Goal: Task Accomplishment & Management: Use online tool/utility

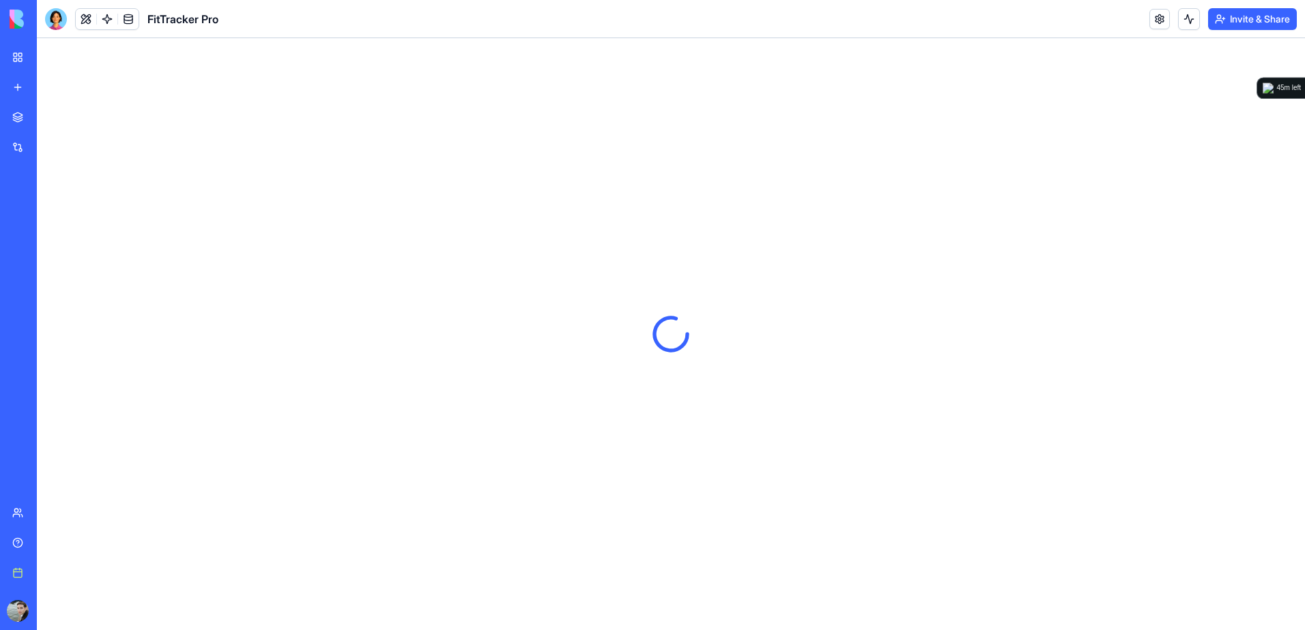
click at [50, 215] on div "Sales OS" at bounding box center [31, 213] width 38 height 14
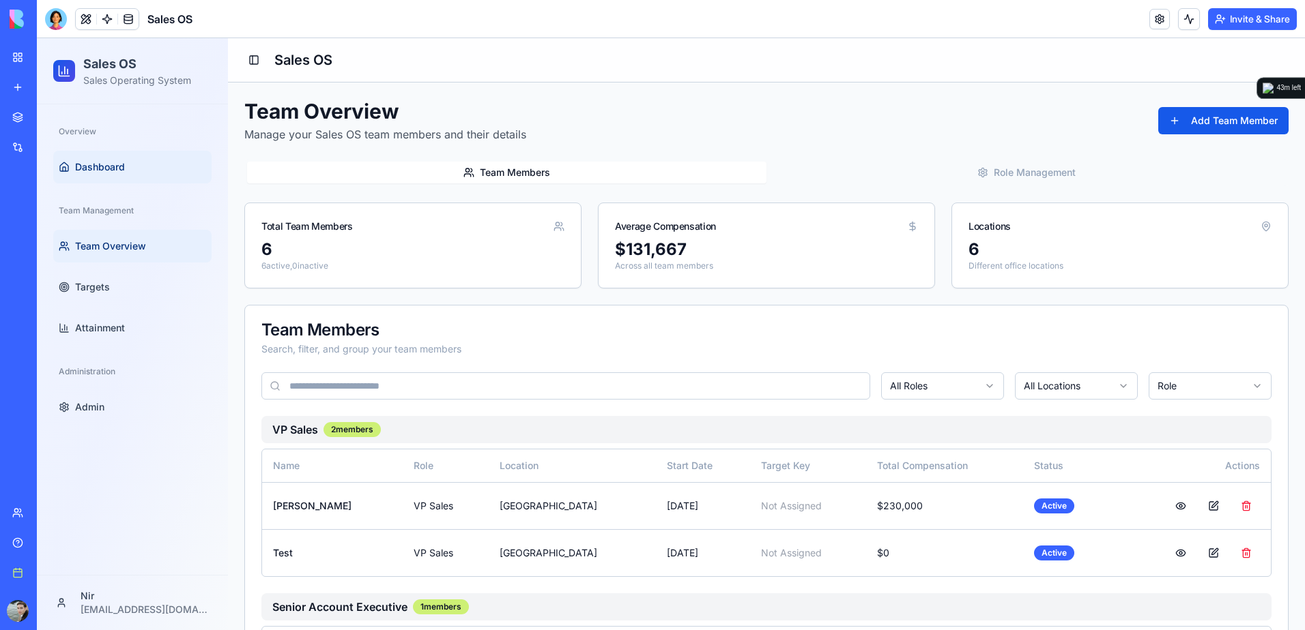
click at [126, 172] on link "Dashboard" at bounding box center [132, 167] width 158 height 33
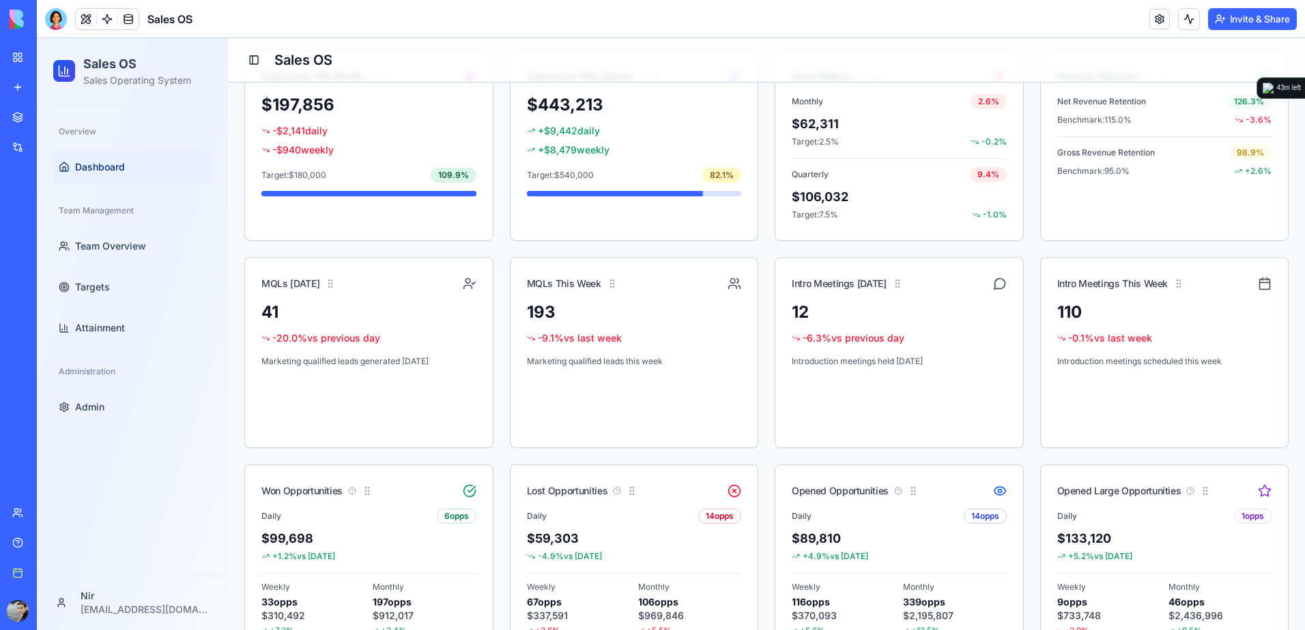
scroll to position [472, 0]
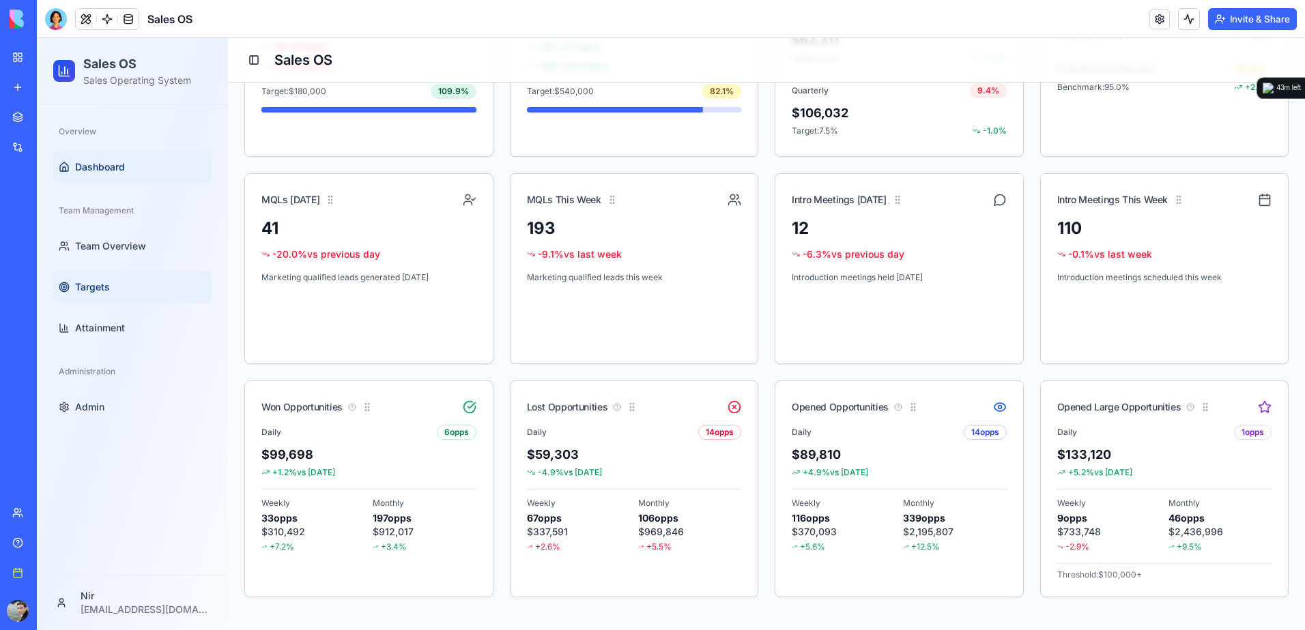
click at [104, 290] on span "Targets" at bounding box center [92, 287] width 35 height 14
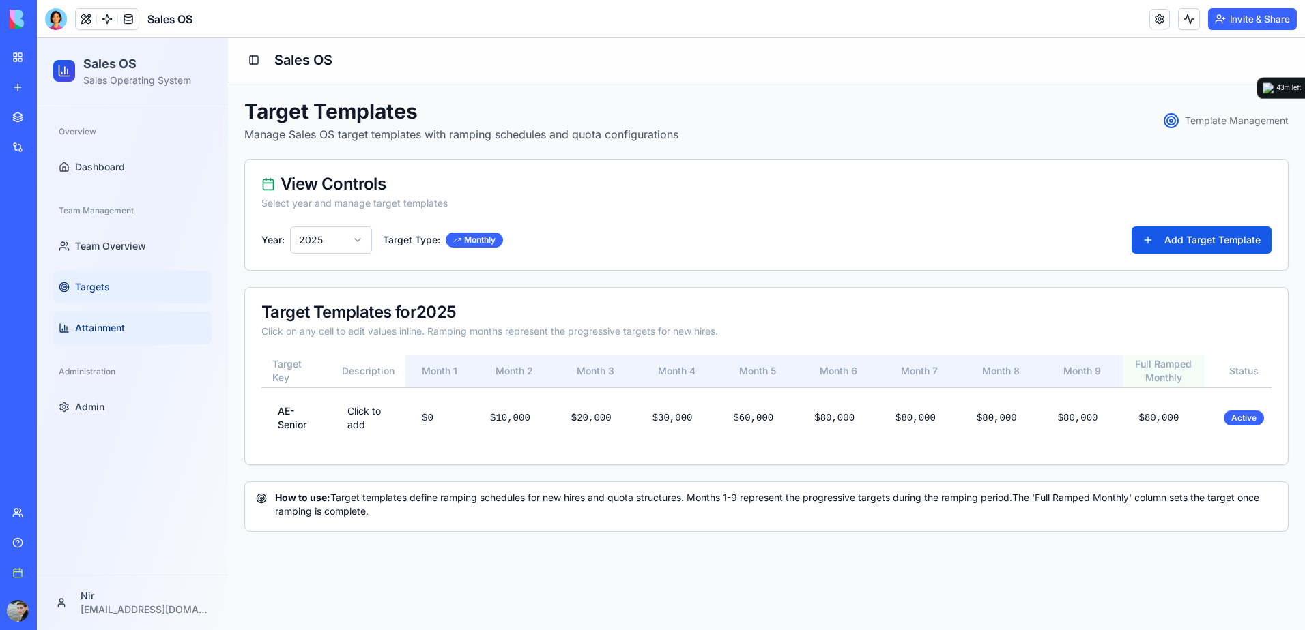
click at [118, 330] on span "Attainment" at bounding box center [100, 328] width 50 height 14
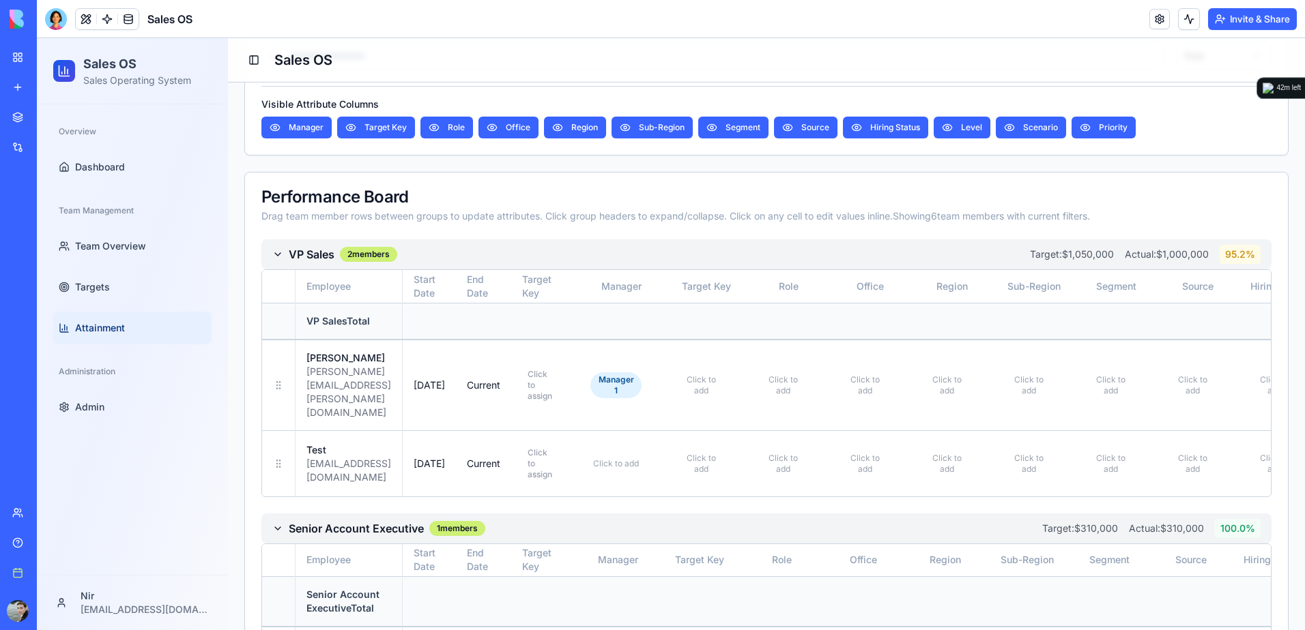
scroll to position [546, 0]
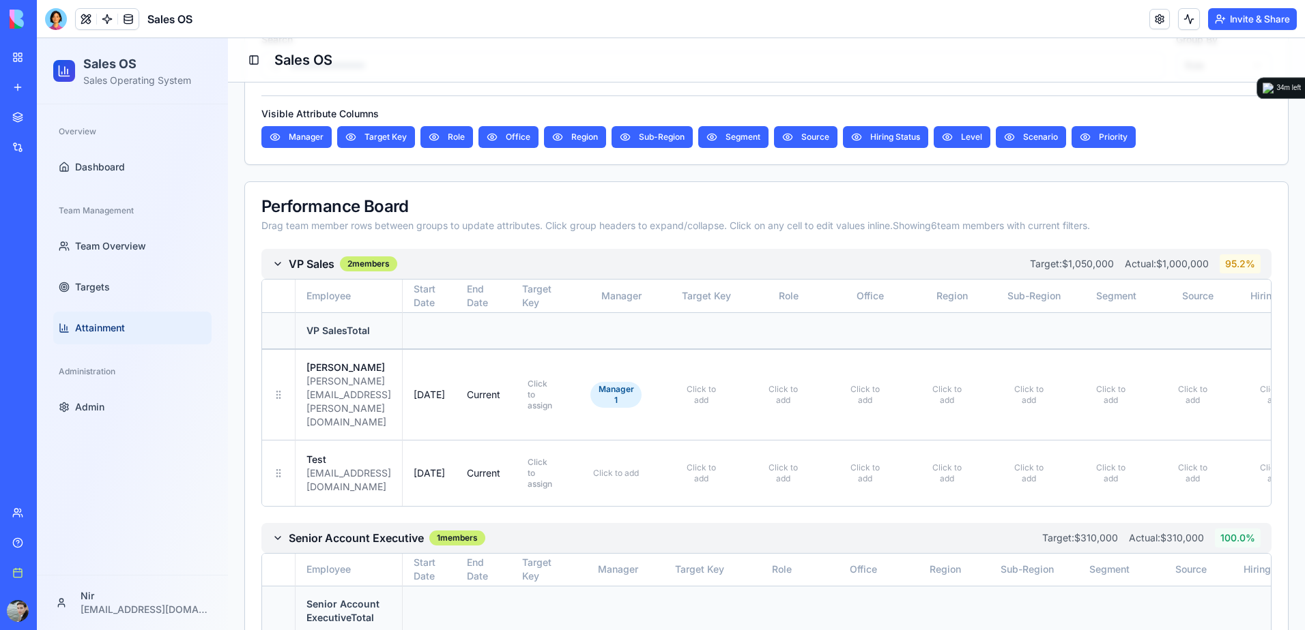
click at [43, 143] on div "Integrations" at bounding box center [42, 148] width 18 height 14
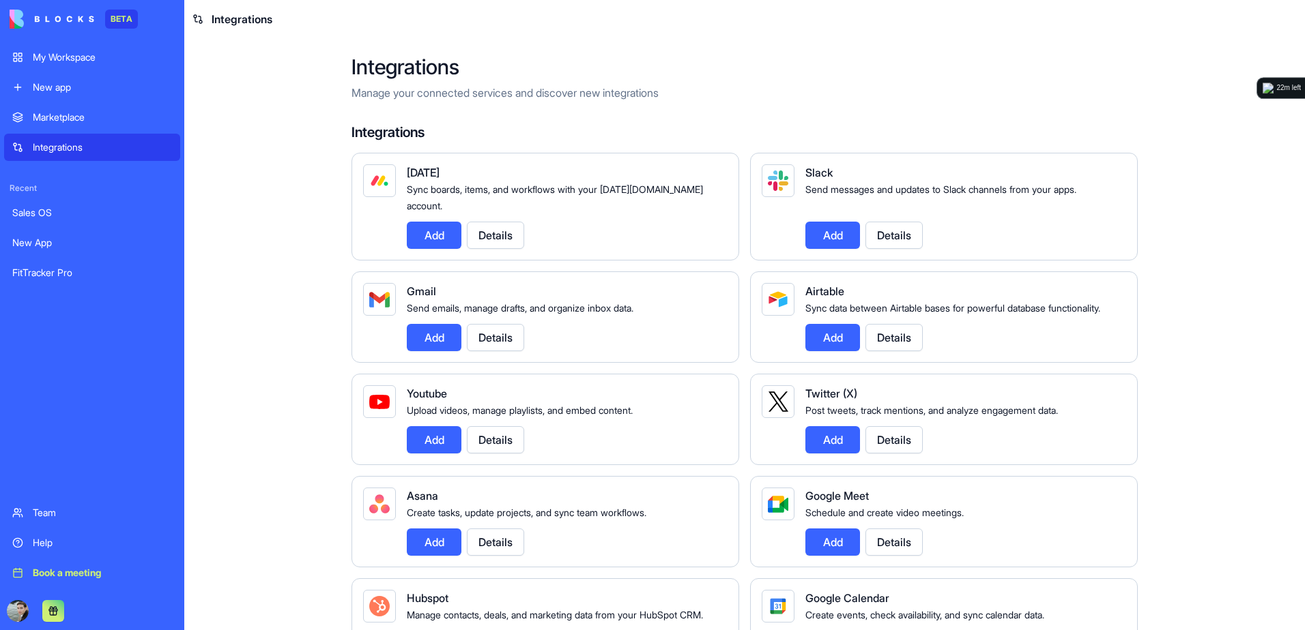
click at [63, 119] on div "Marketplace" at bounding box center [102, 118] width 139 height 14
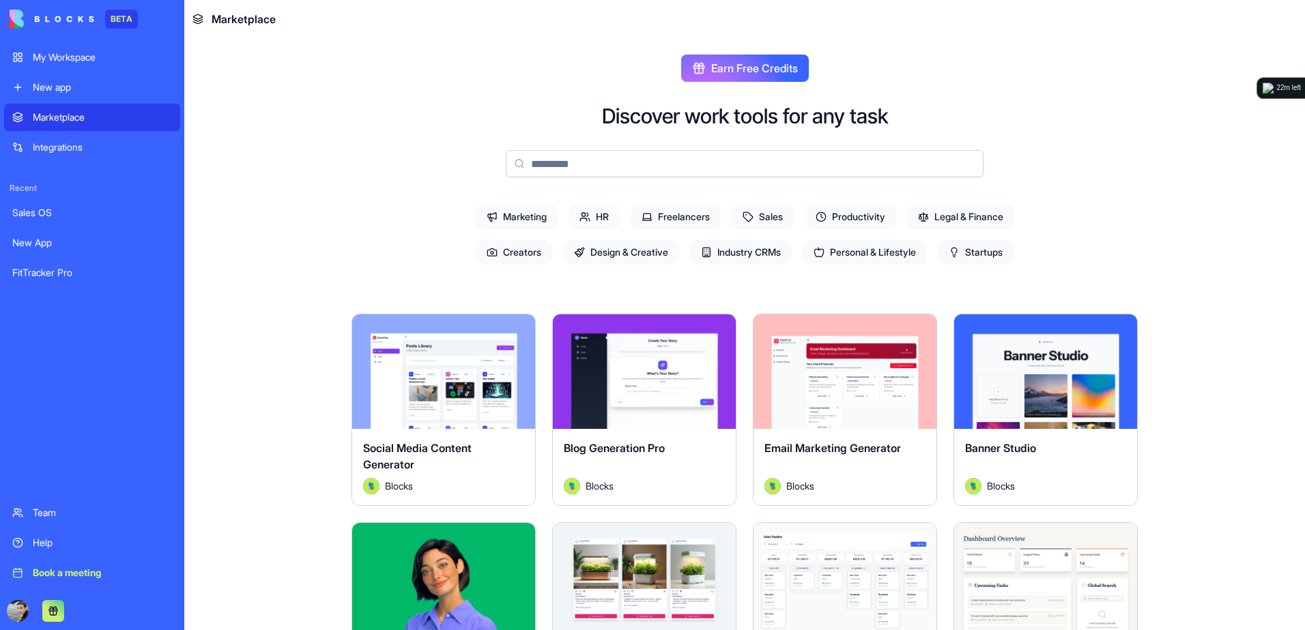
click at [66, 90] on div "New app" at bounding box center [102, 88] width 139 height 14
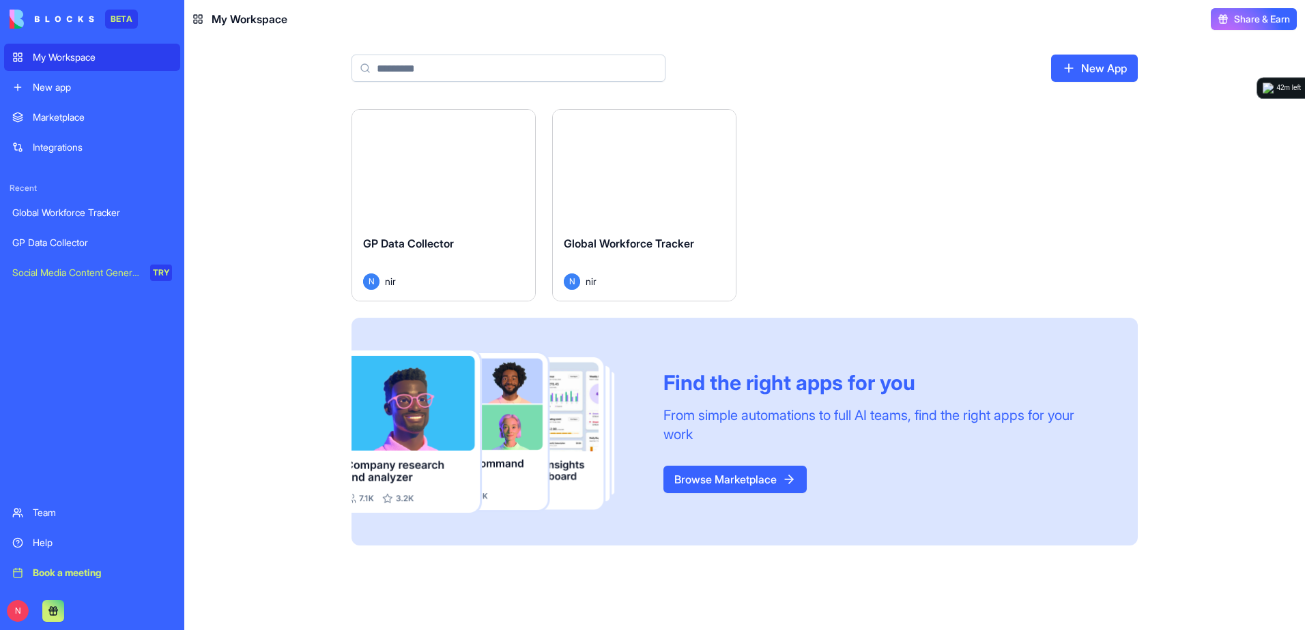
click at [89, 216] on div "Global Workforce Tracker" at bounding box center [92, 213] width 160 height 14
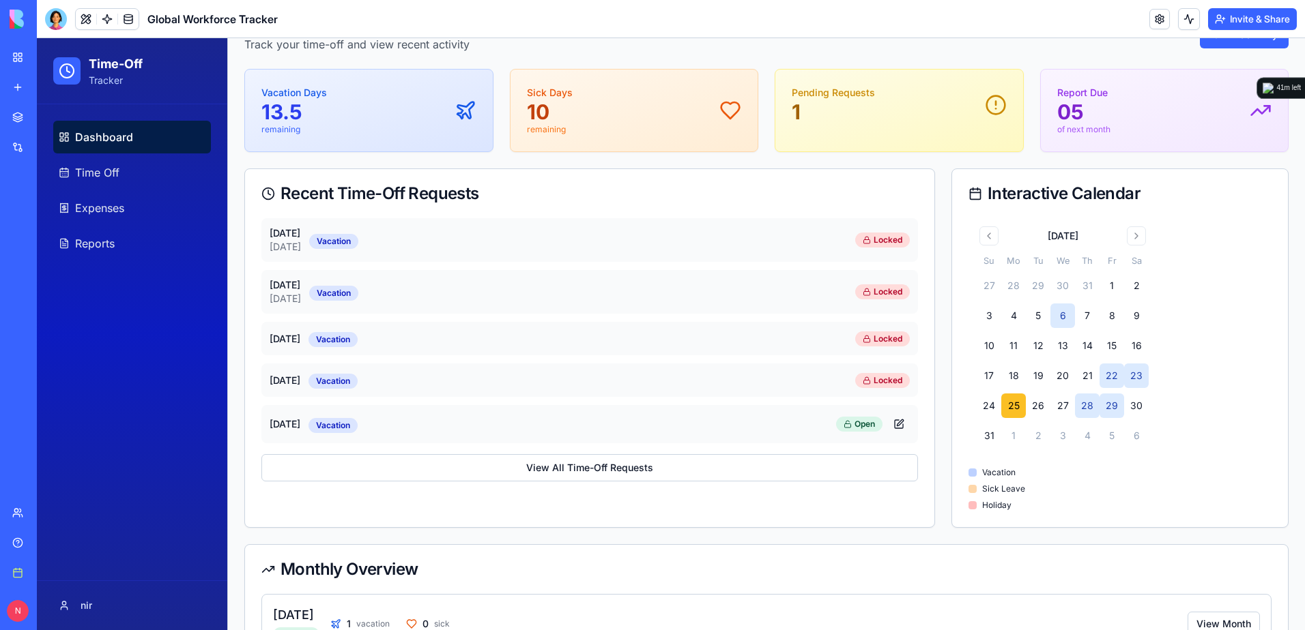
scroll to position [205, 0]
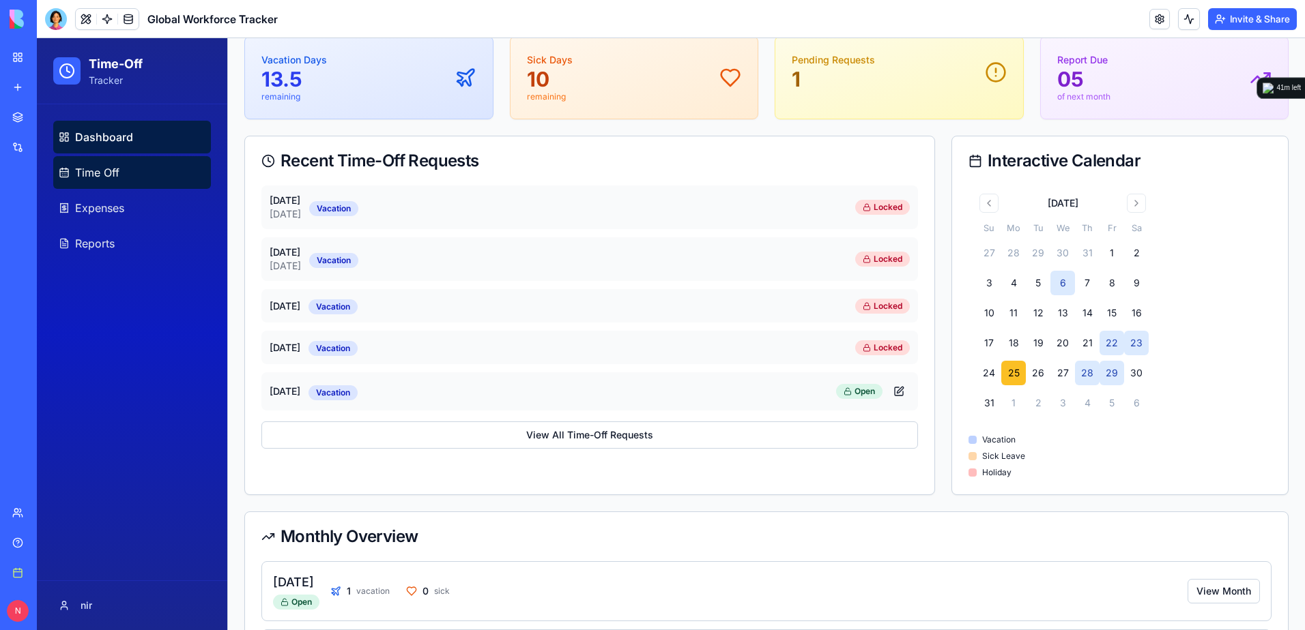
click at [115, 172] on span "Time Off" at bounding box center [97, 172] width 44 height 16
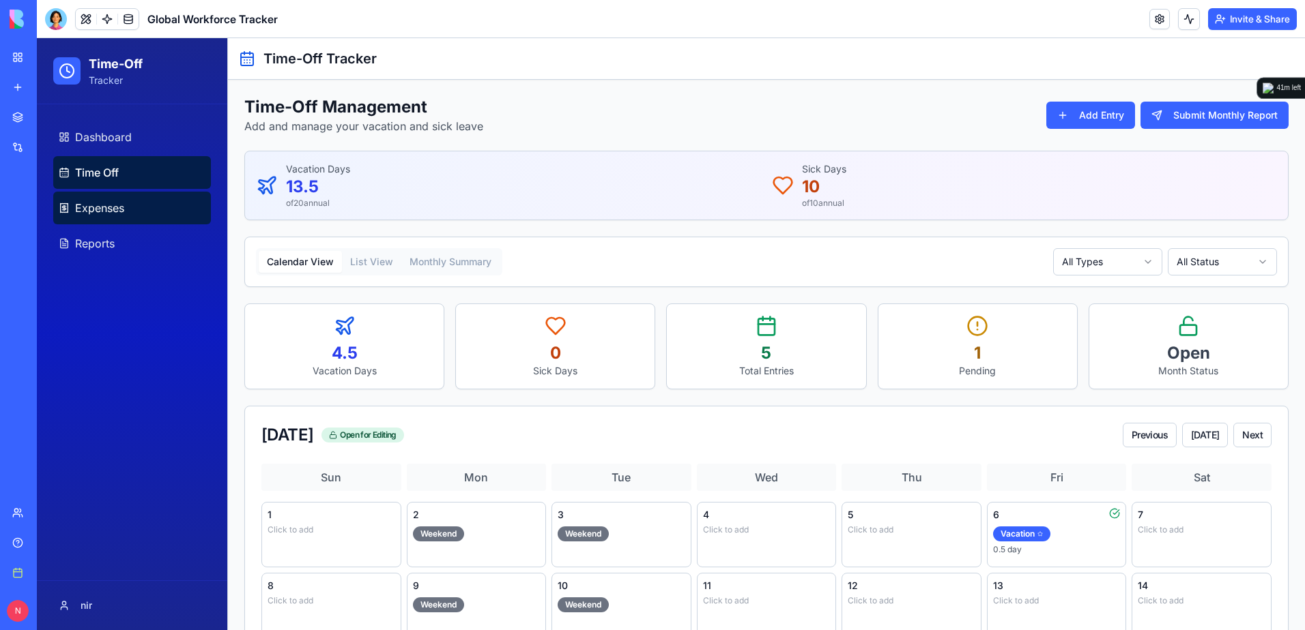
click at [156, 214] on link "Expenses" at bounding box center [132, 208] width 158 height 33
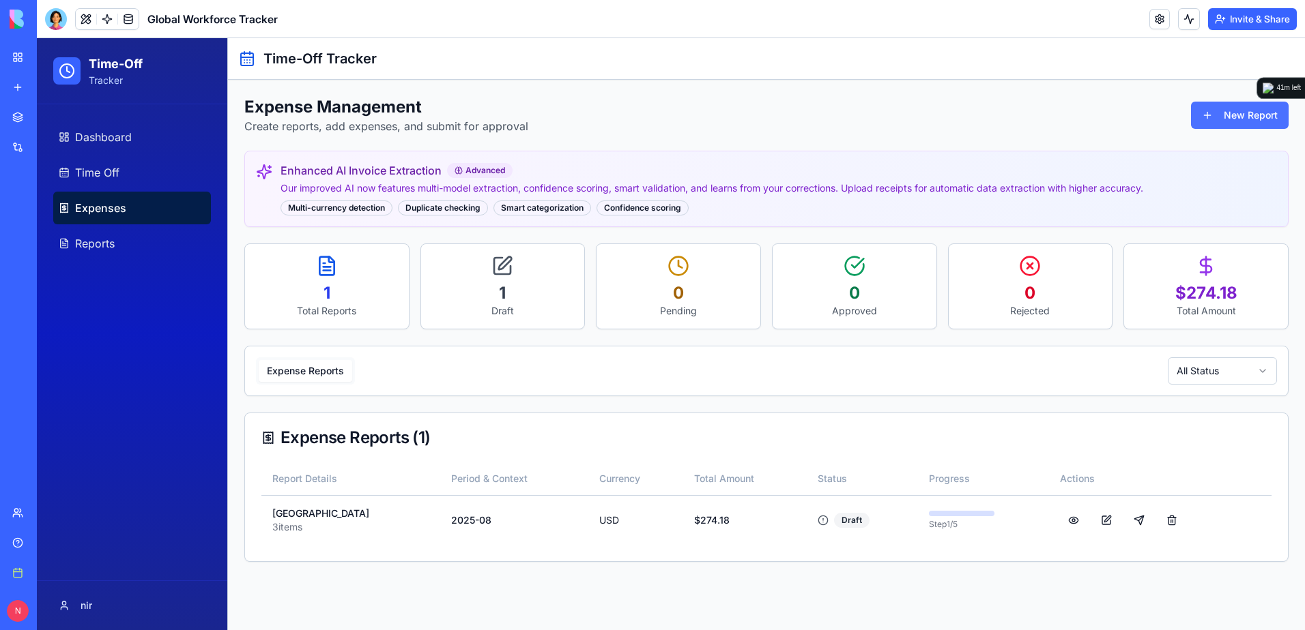
click at [1206, 123] on button "New Report" at bounding box center [1240, 115] width 98 height 27
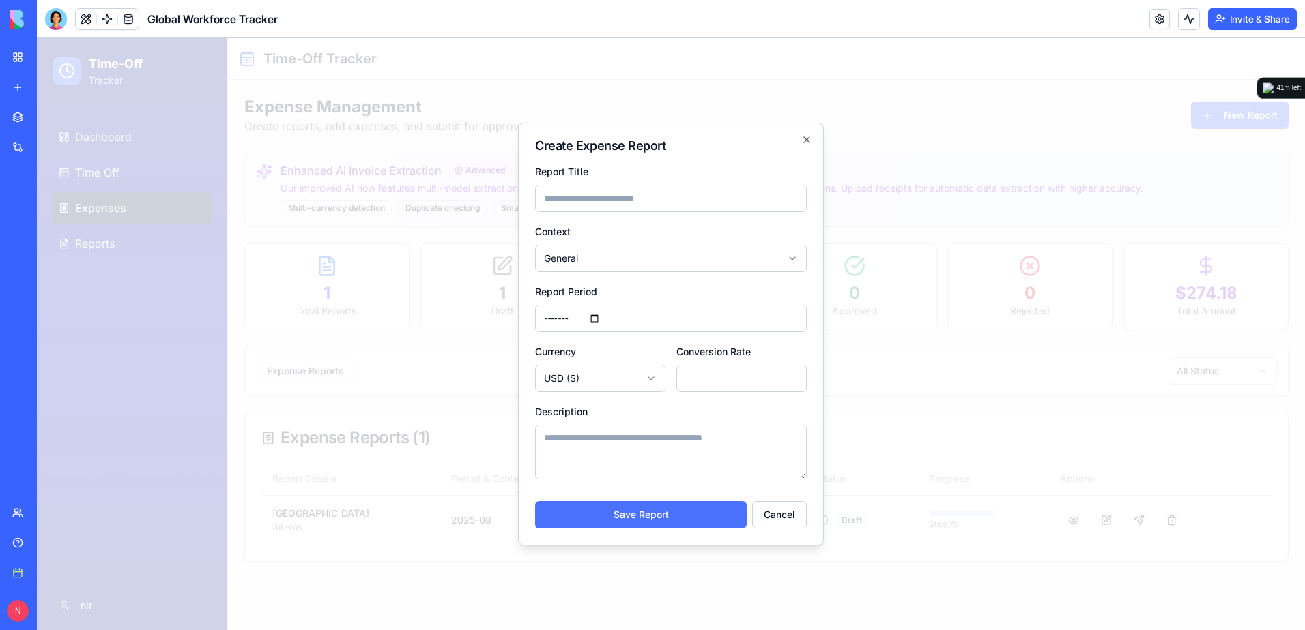
click at [717, 520] on button "Save Report" at bounding box center [641, 514] width 212 height 27
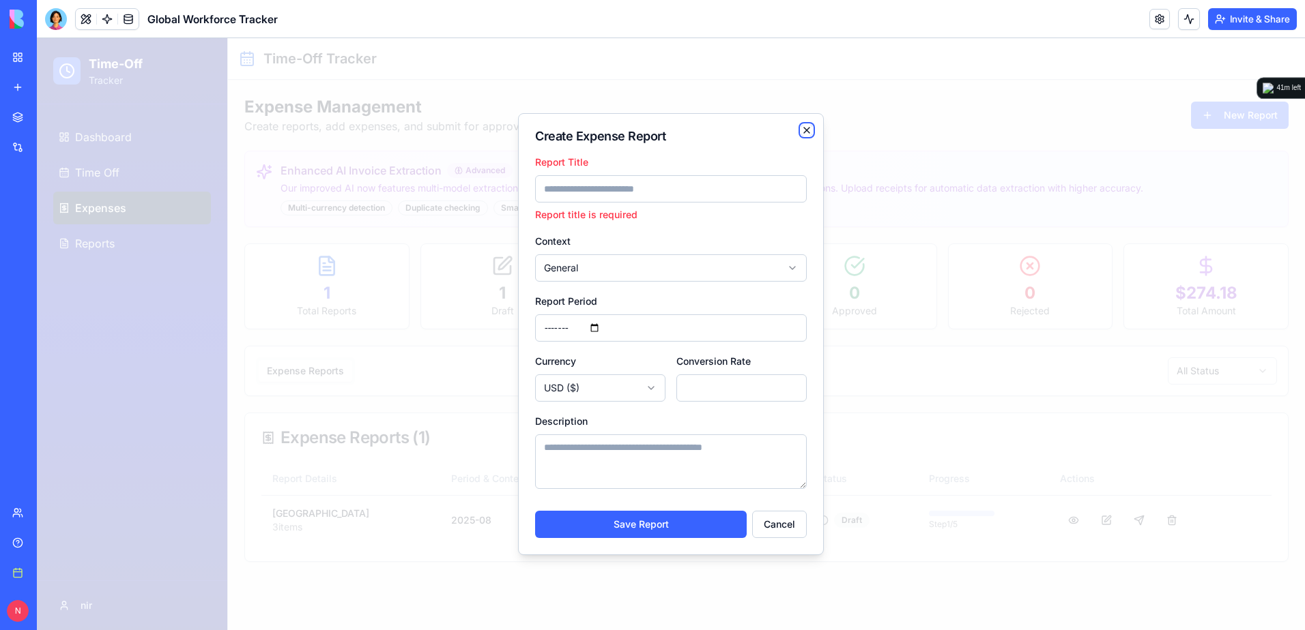
click at [810, 127] on icon "button" at bounding box center [806, 130] width 11 height 11
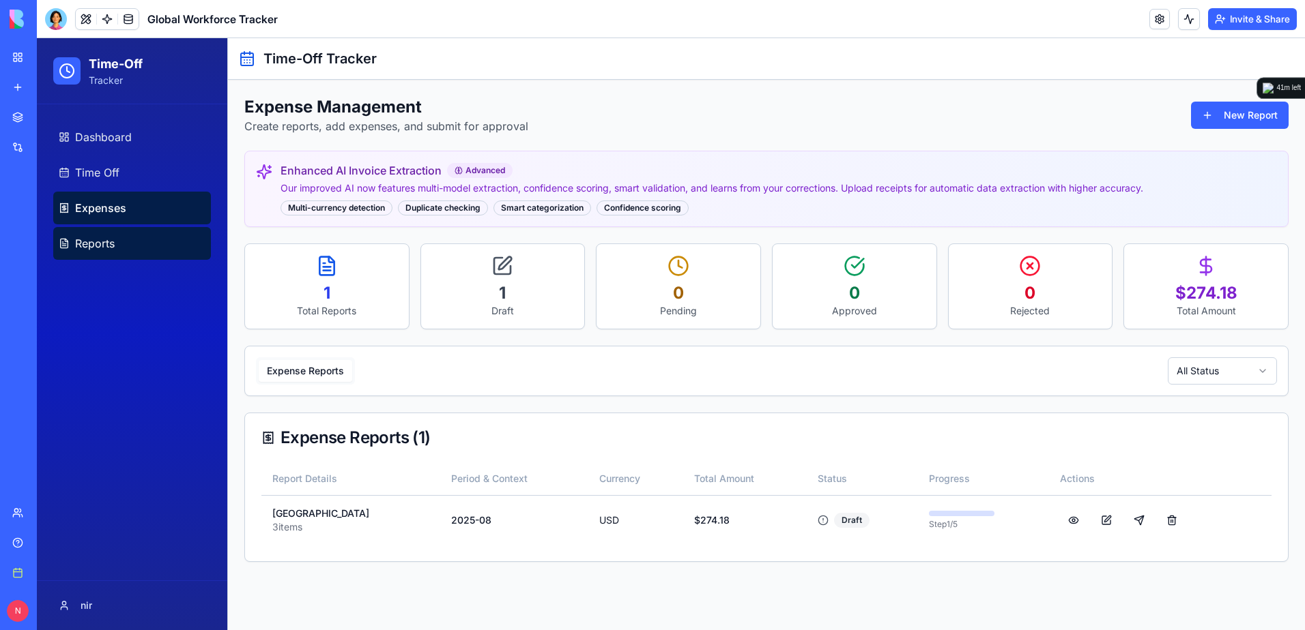
click at [89, 242] on span "Reports" at bounding box center [95, 243] width 40 height 16
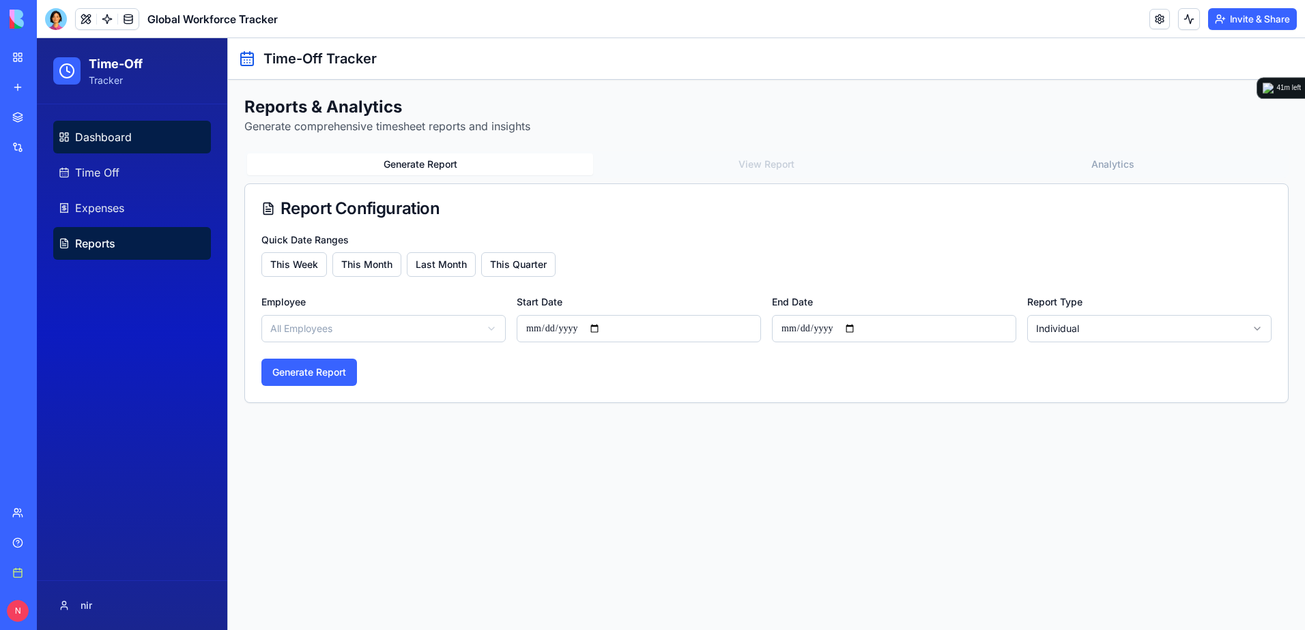
click at [176, 141] on link "Dashboard" at bounding box center [132, 137] width 158 height 33
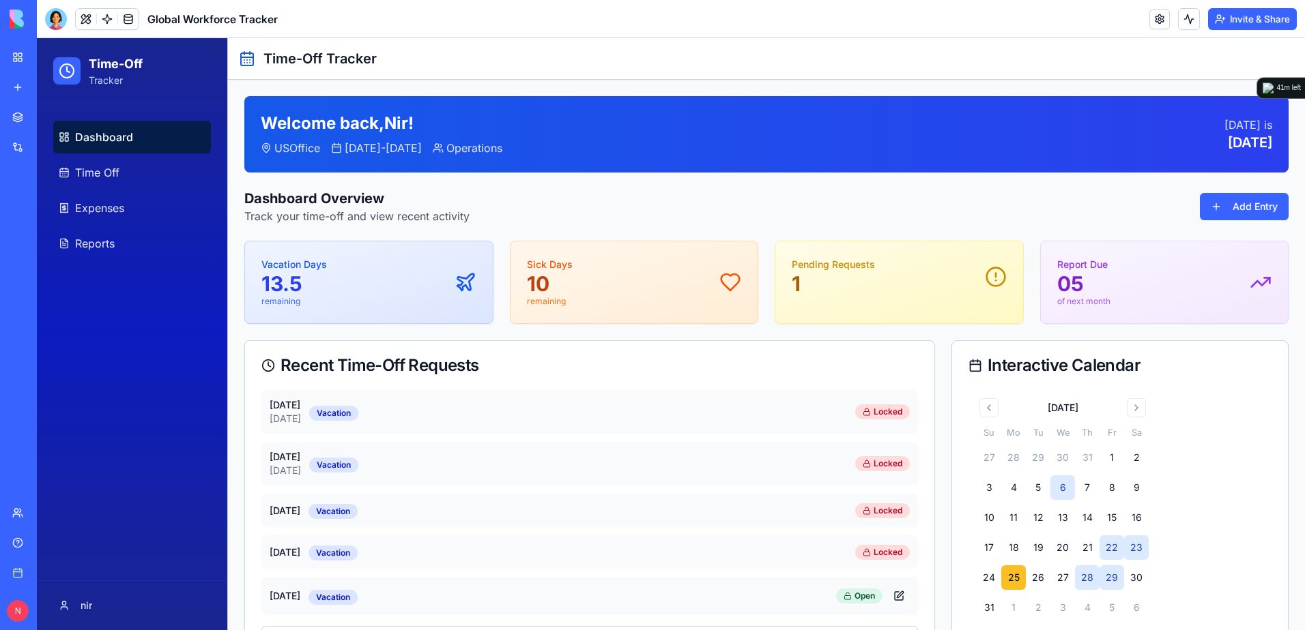
click at [50, 240] on div "GP Data Collector" at bounding box center [31, 243] width 38 height 14
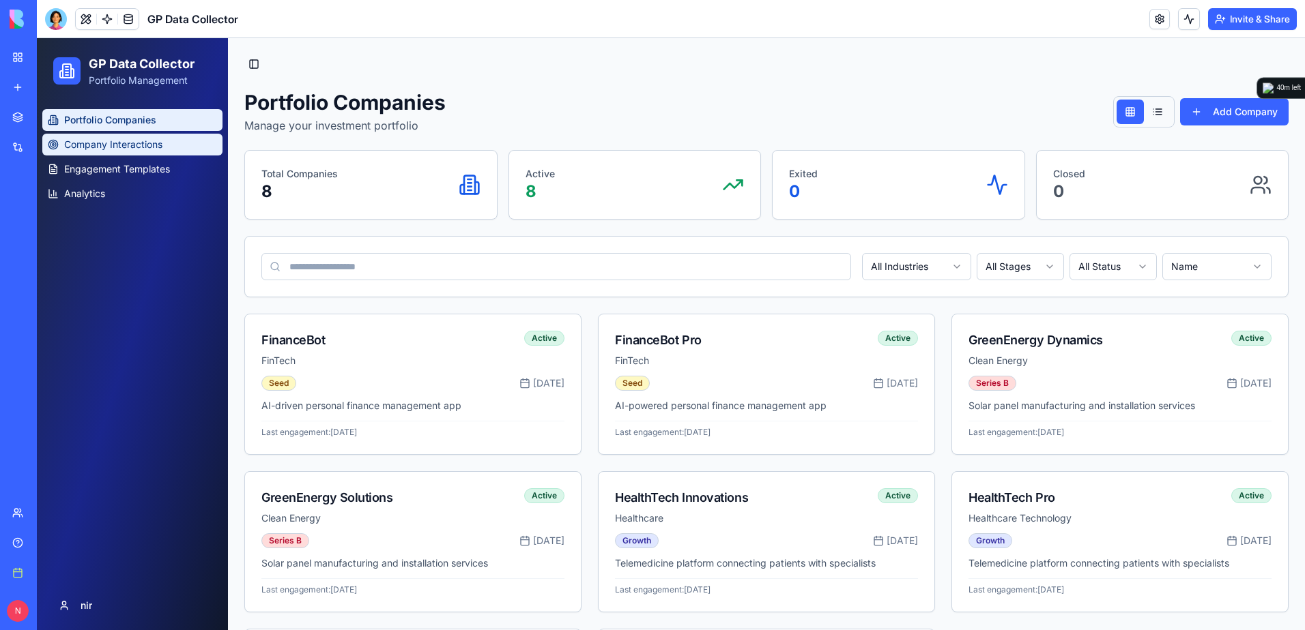
click at [137, 143] on span "Company Interactions" at bounding box center [113, 145] width 98 height 14
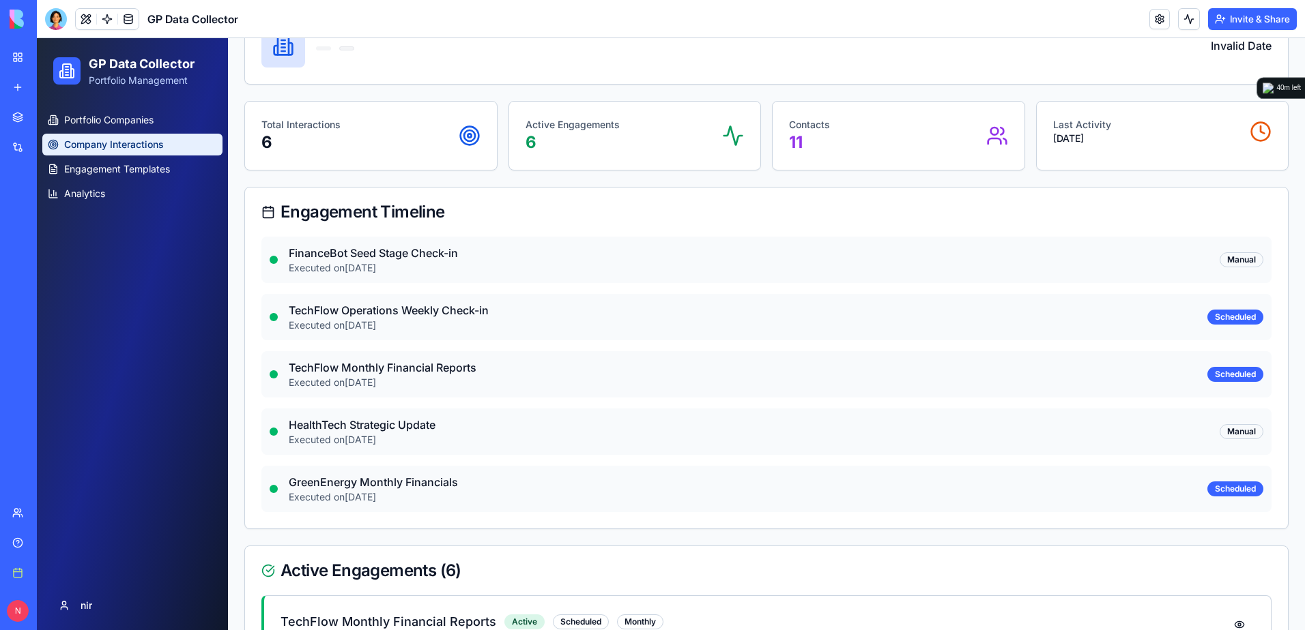
scroll to position [136, 0]
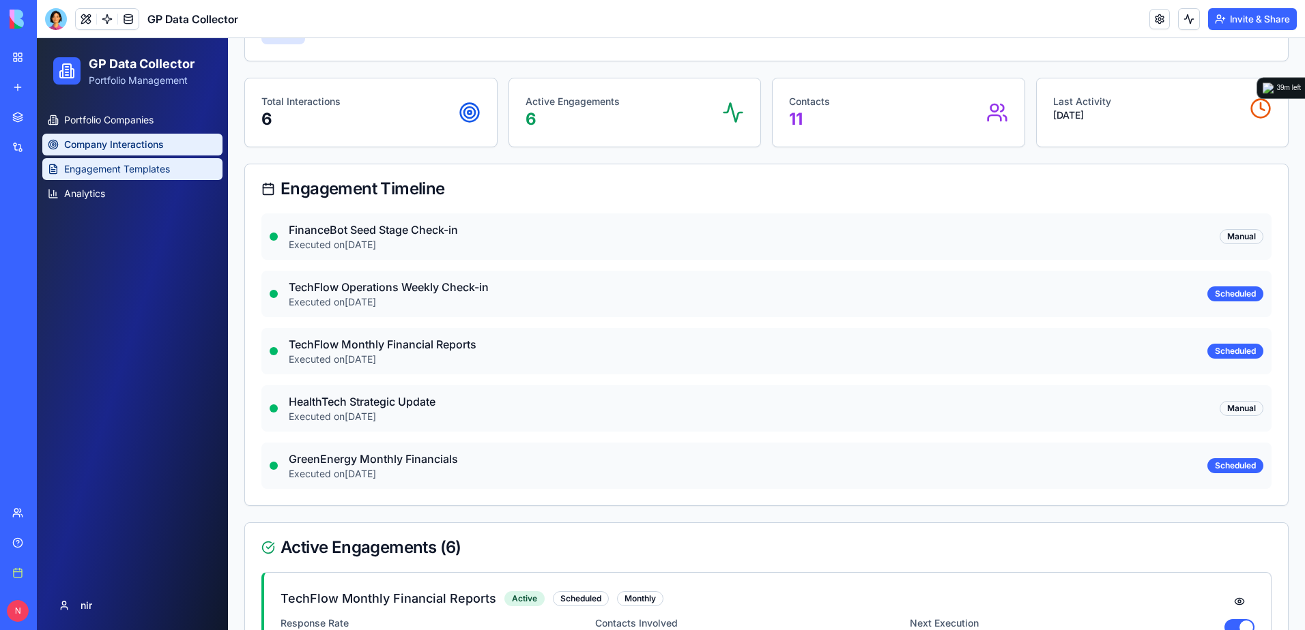
click at [133, 171] on span "Engagement Templates" at bounding box center [117, 169] width 106 height 14
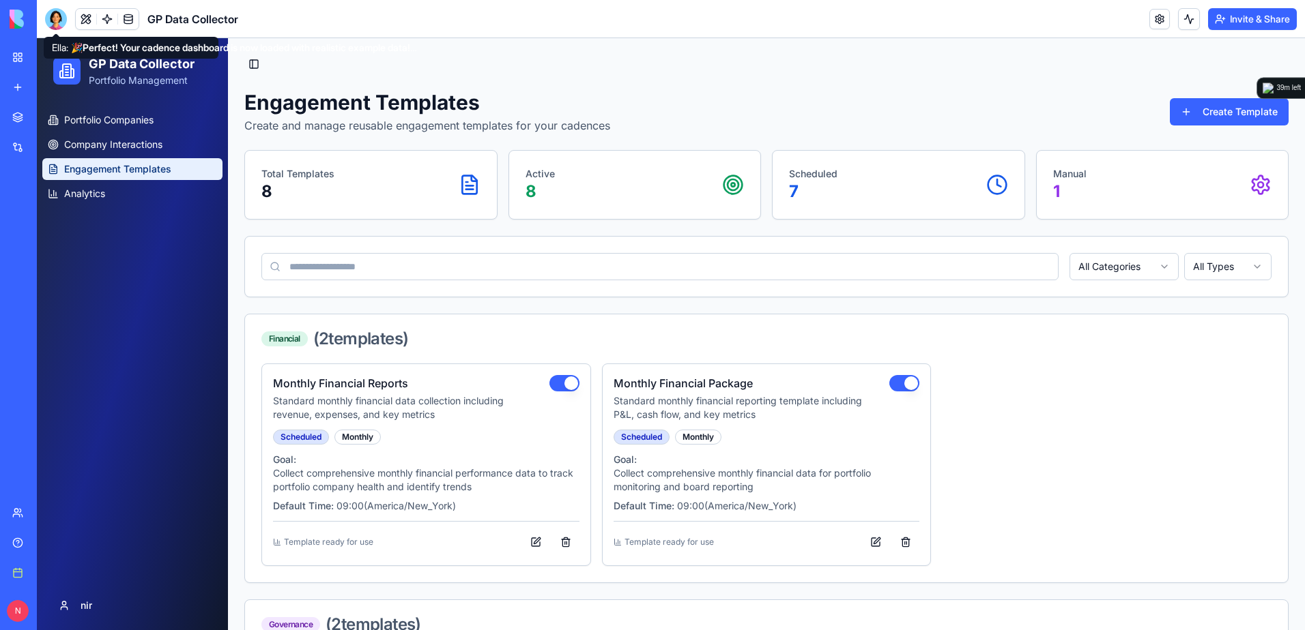
click at [53, 22] on div at bounding box center [56, 19] width 22 height 22
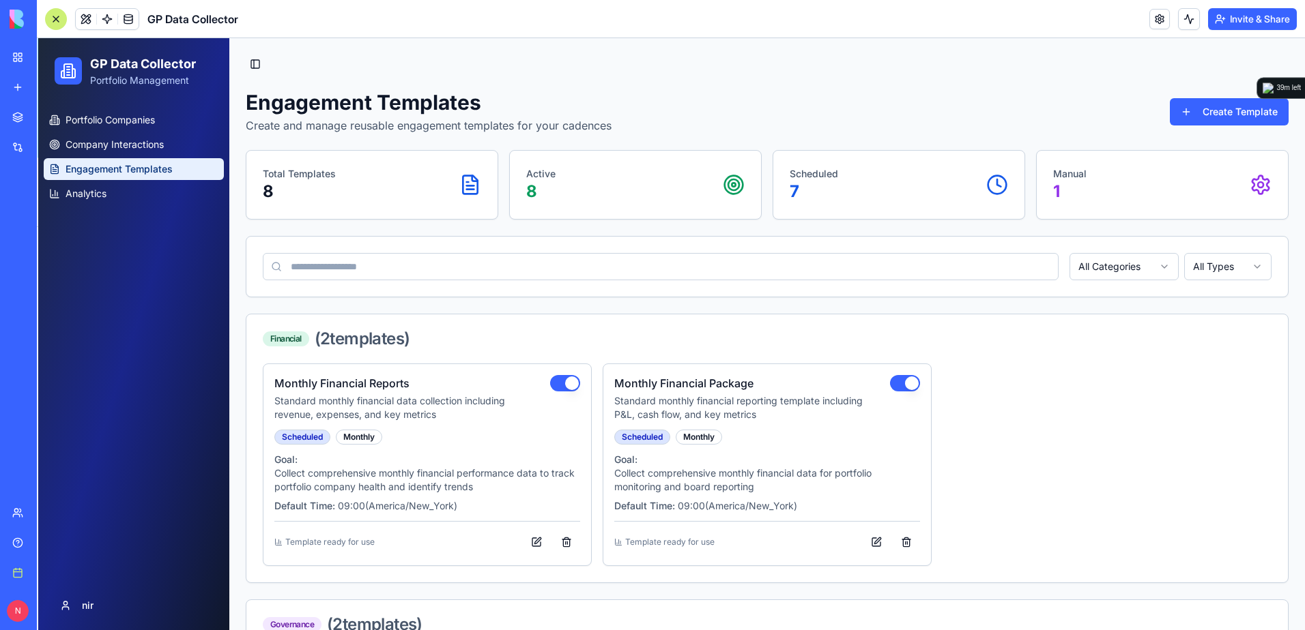
scroll to position [4737, 0]
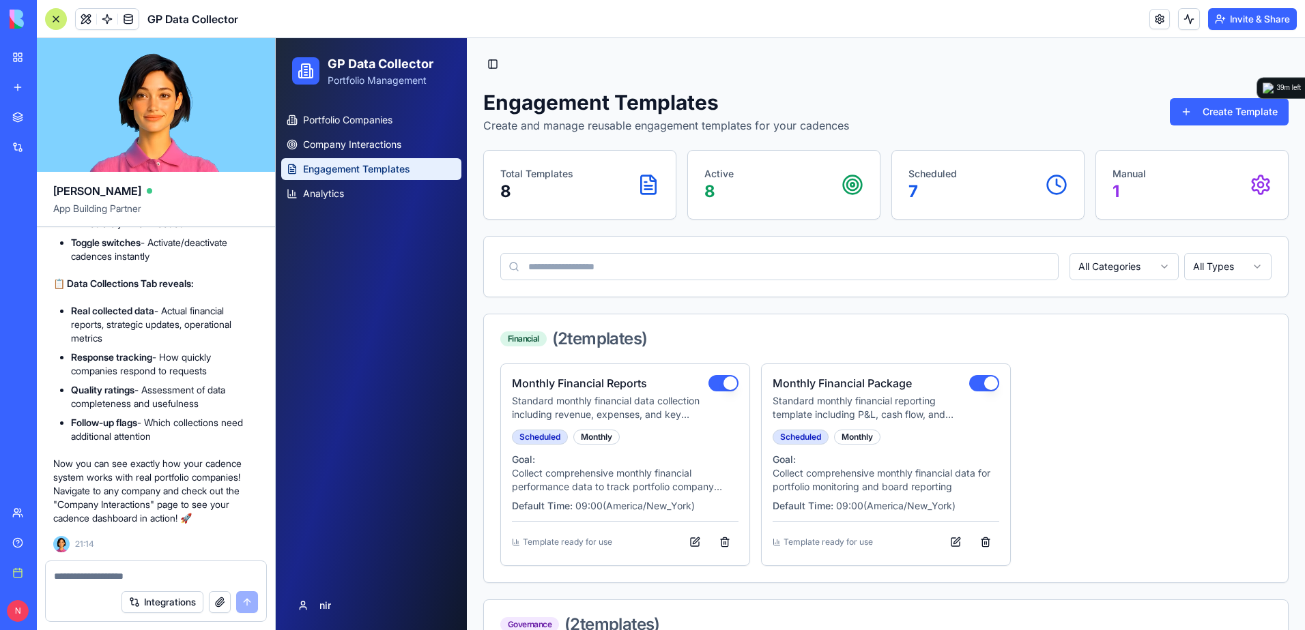
click at [201, 571] on textarea at bounding box center [156, 577] width 204 height 14
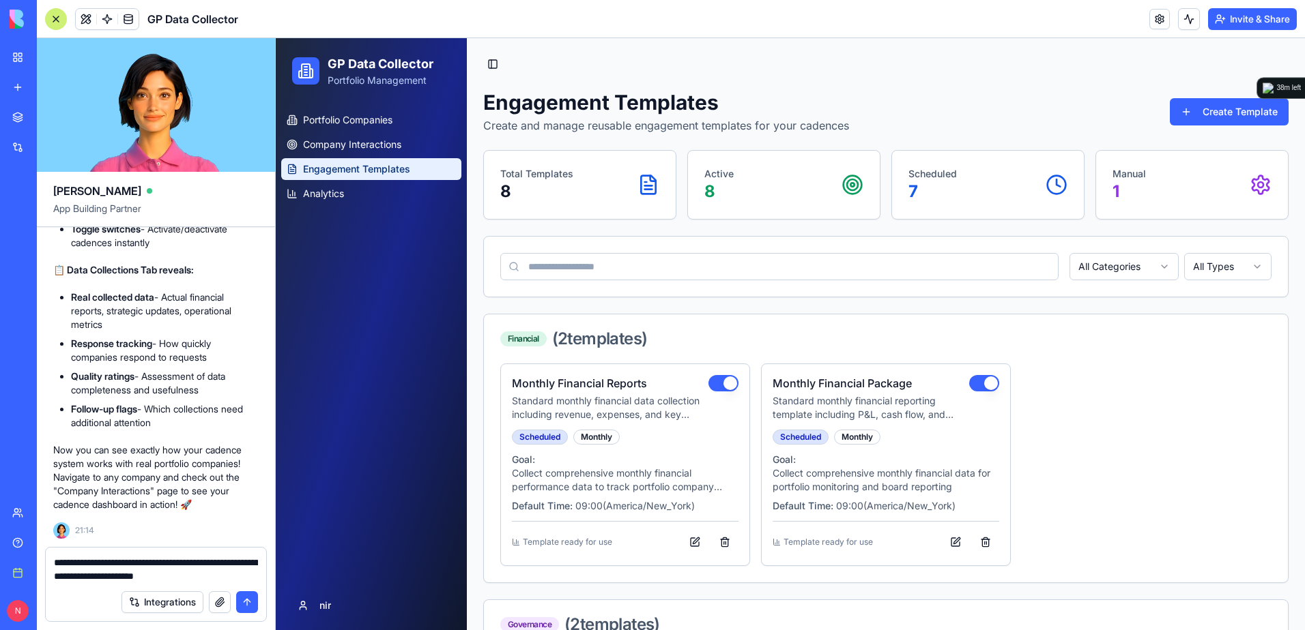
type textarea "**********"
click at [242, 576] on textarea "**********" at bounding box center [156, 569] width 204 height 27
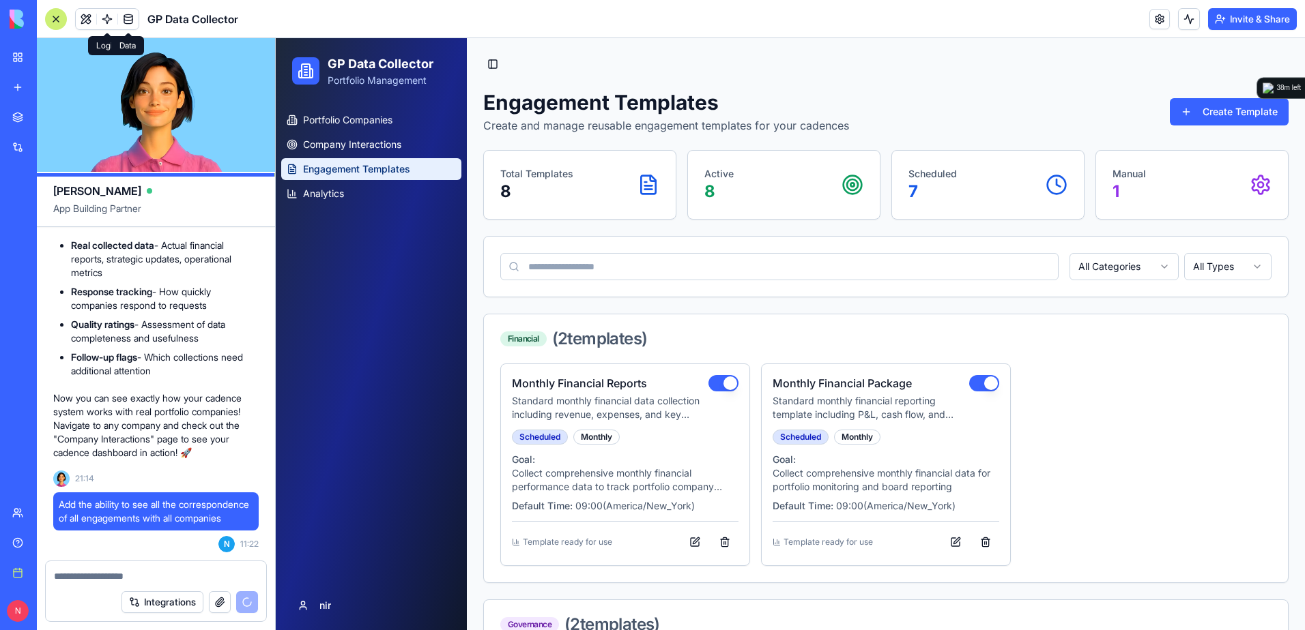
click at [126, 19] on link at bounding box center [128, 19] width 20 height 20
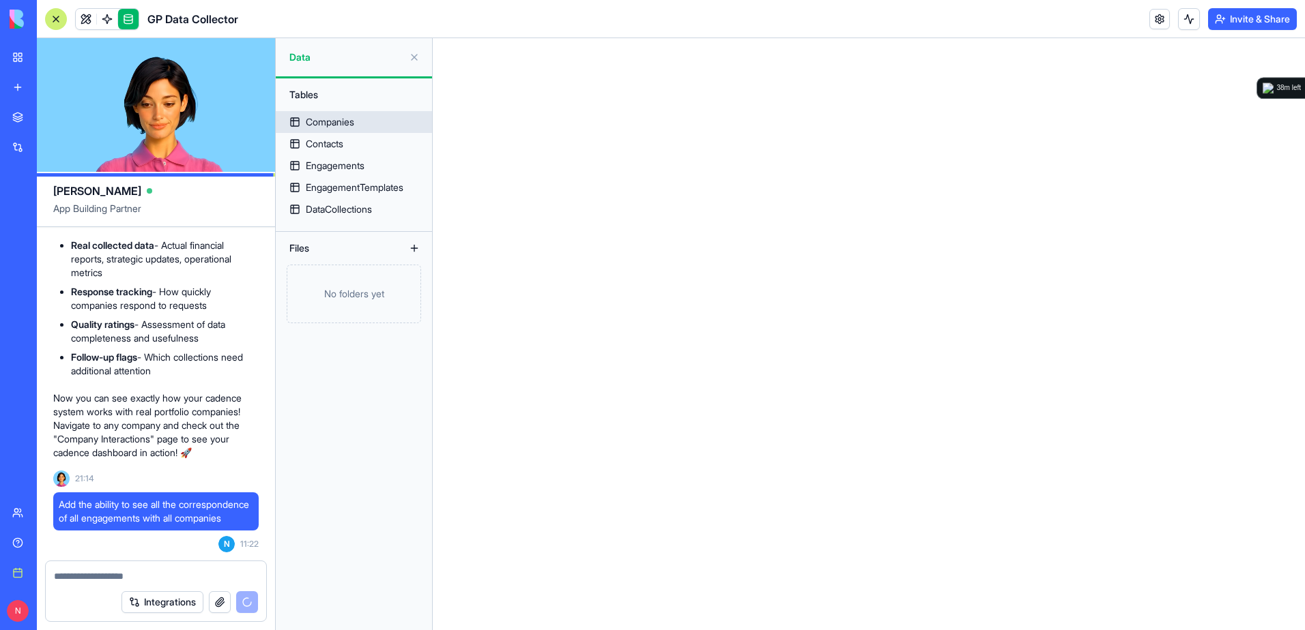
click at [328, 124] on div "Companies" at bounding box center [330, 122] width 48 height 14
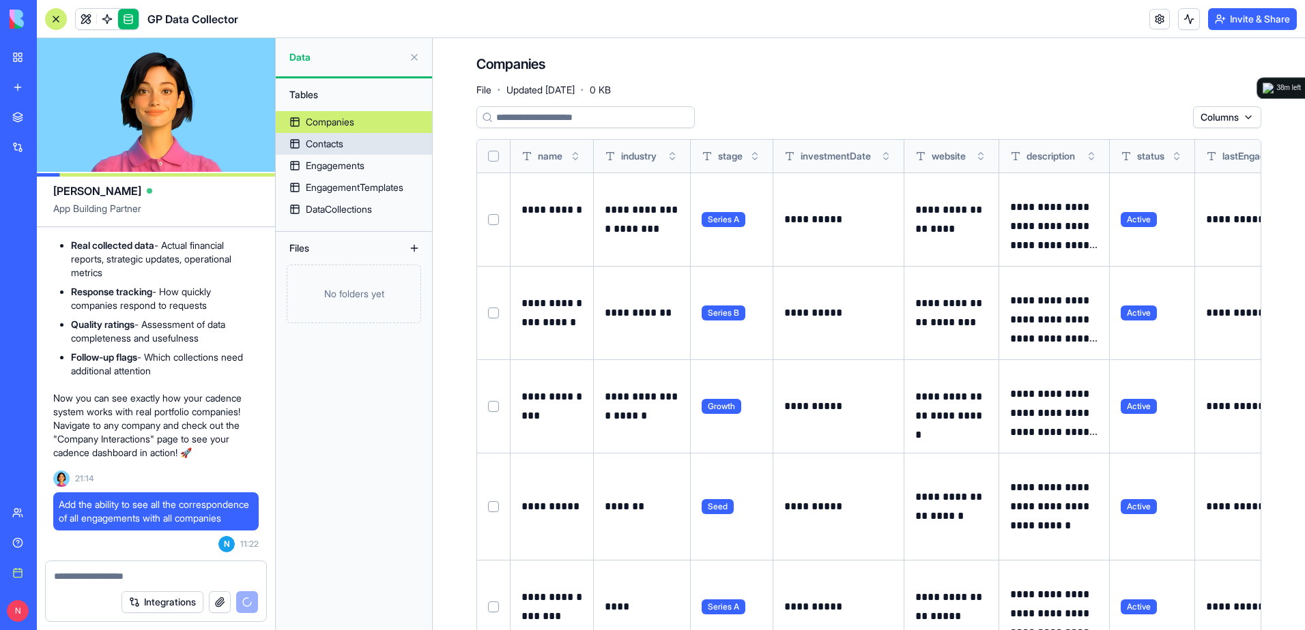
click at [327, 144] on div "Contacts" at bounding box center [325, 144] width 38 height 14
click at [322, 171] on div "Engagements" at bounding box center [335, 166] width 59 height 14
click at [107, 23] on link at bounding box center [107, 19] width 20 height 20
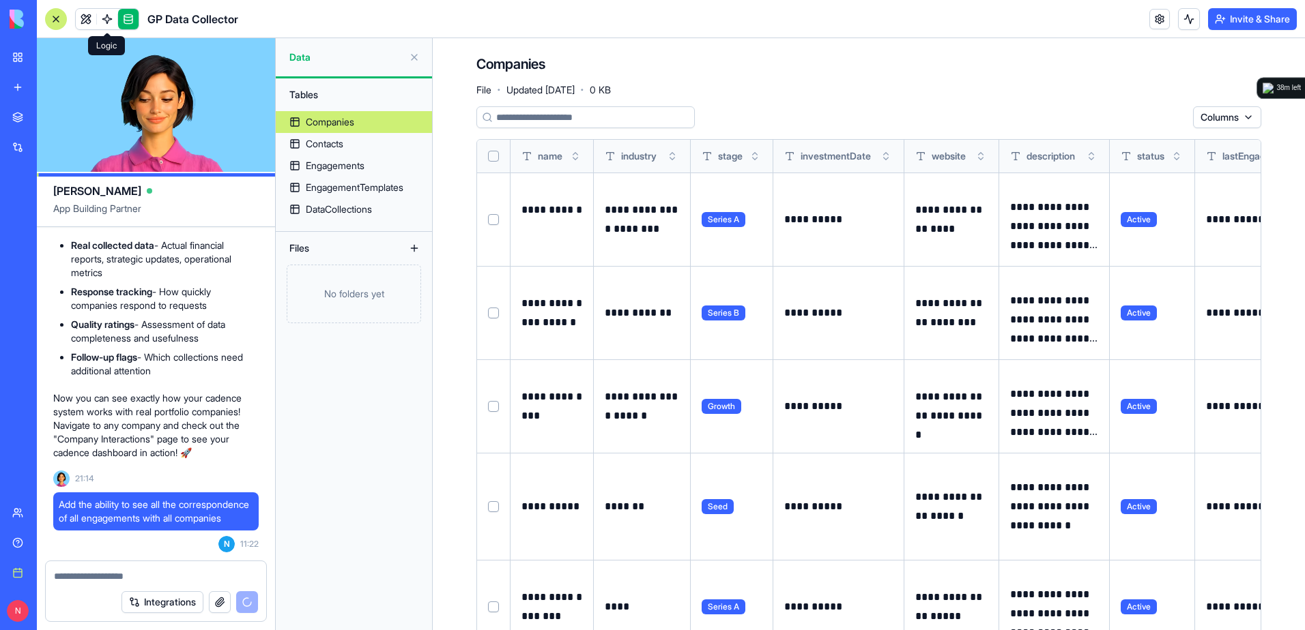
click at [106, 18] on link at bounding box center [107, 19] width 20 height 20
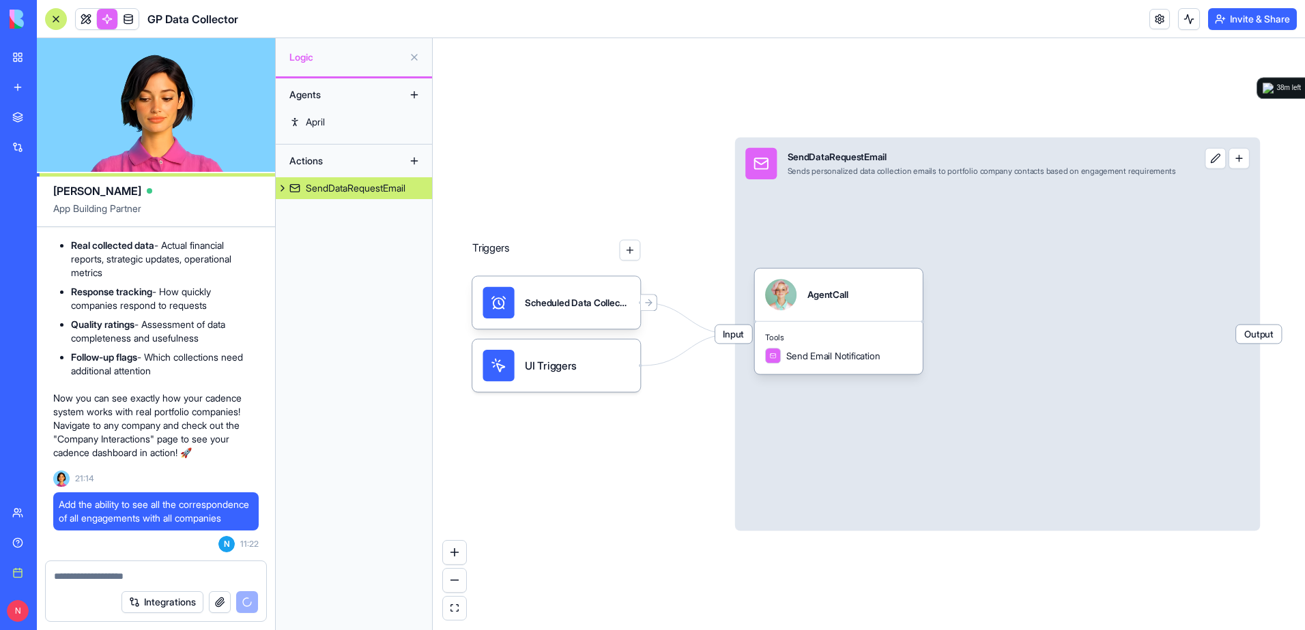
scroll to position [4975, 0]
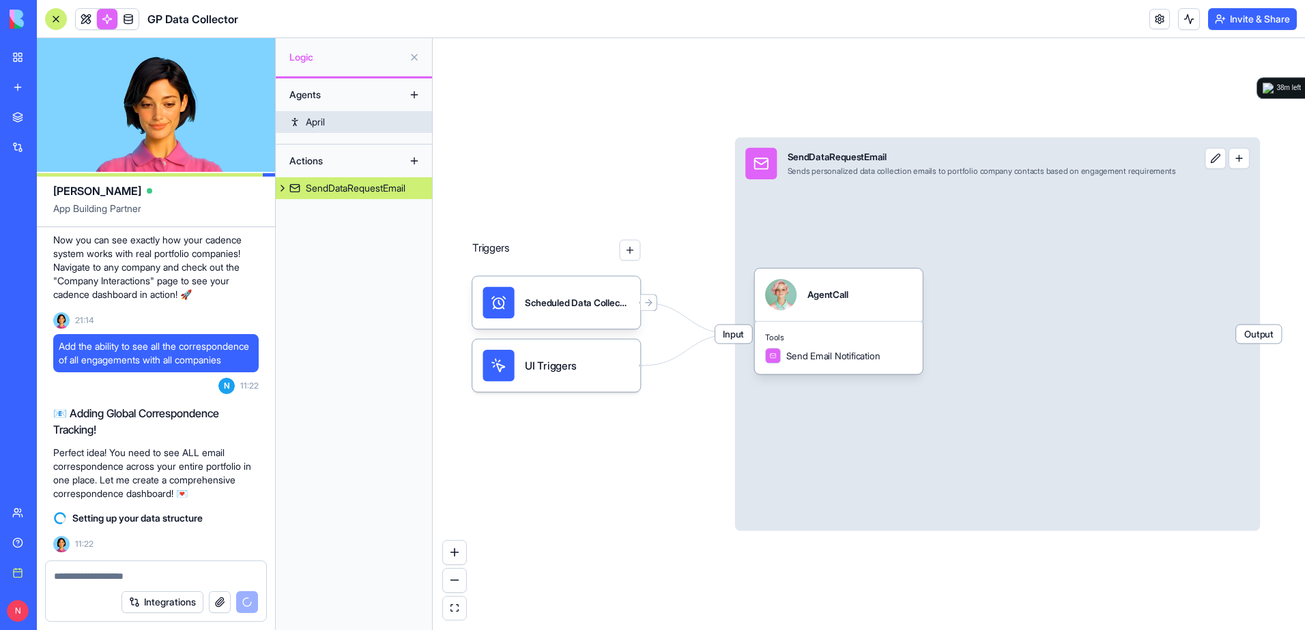
click at [307, 119] on div "April" at bounding box center [315, 122] width 19 height 14
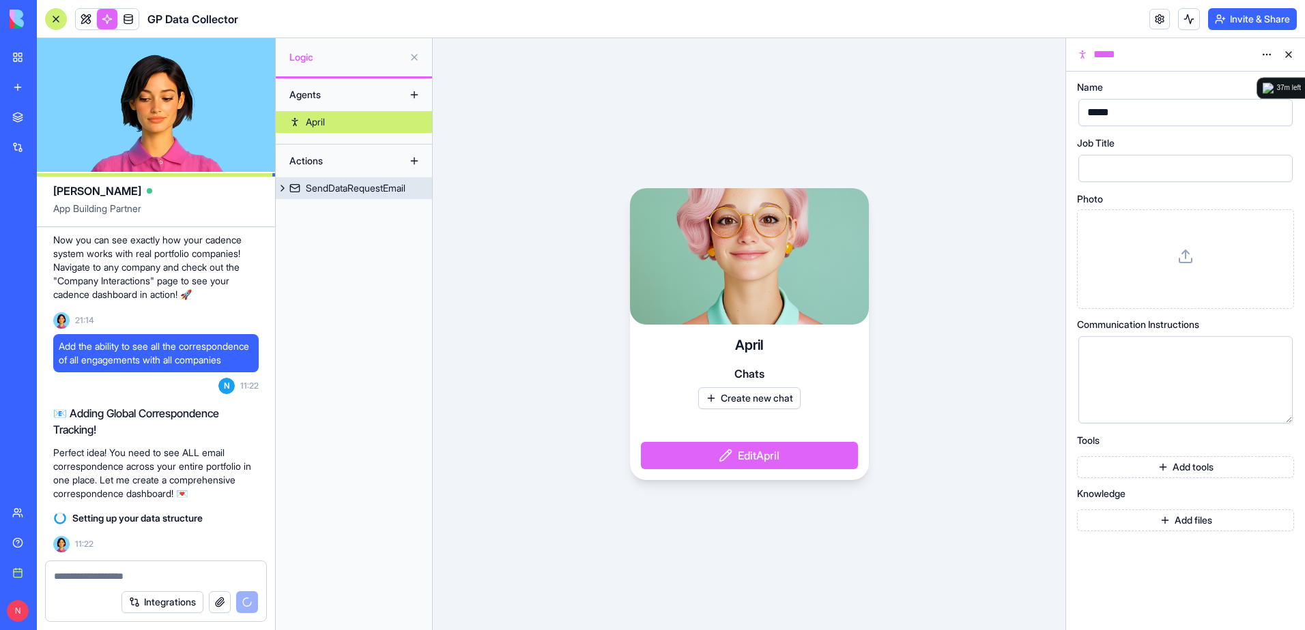
click at [342, 191] on div "SendDataRequestEmail" at bounding box center [356, 188] width 100 height 14
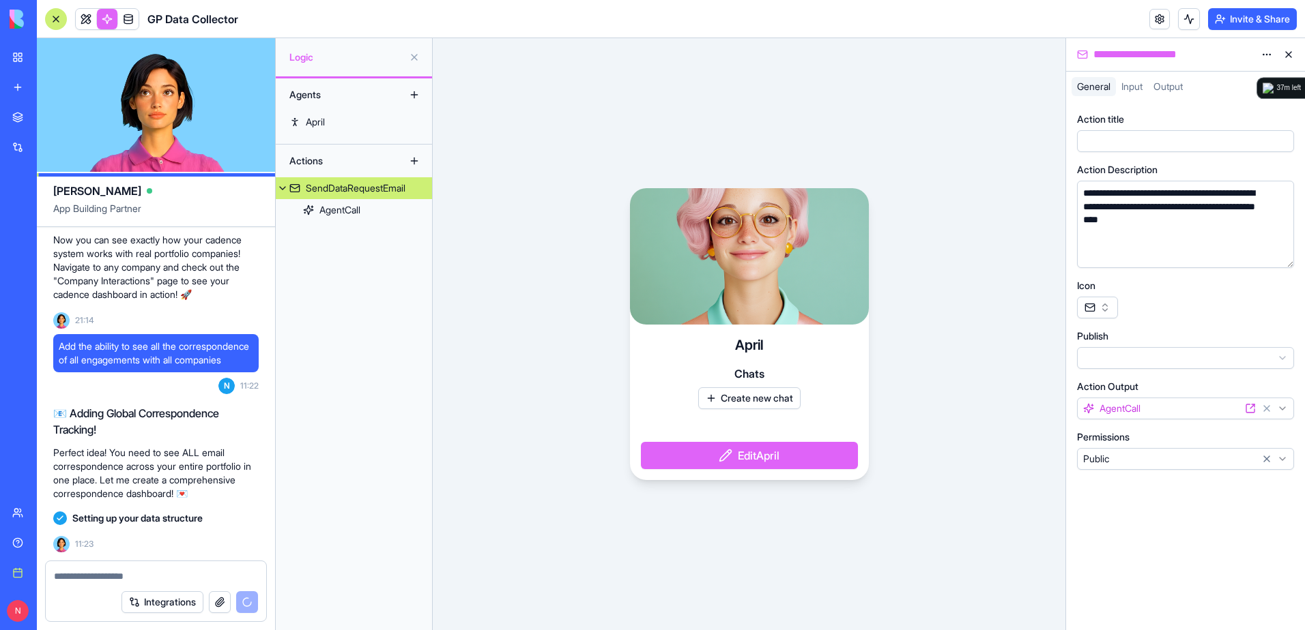
click at [343, 183] on div "SendDataRequestEmail" at bounding box center [356, 188] width 100 height 14
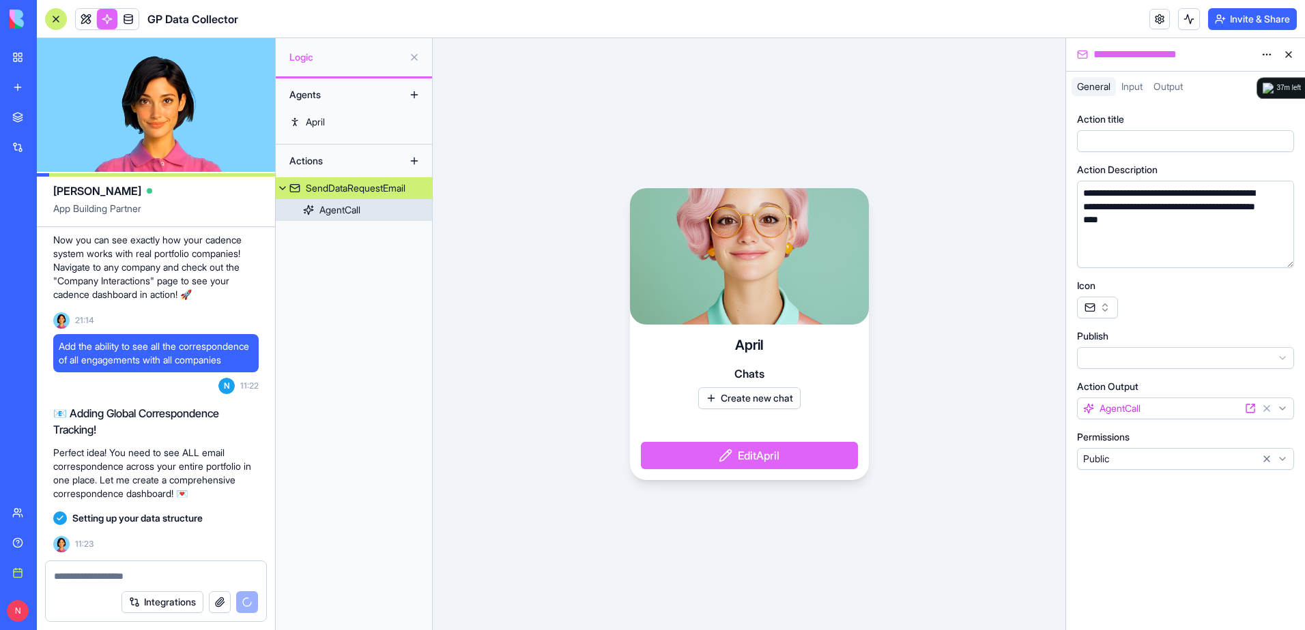
click at [340, 212] on div "AgentCall" at bounding box center [339, 210] width 41 height 14
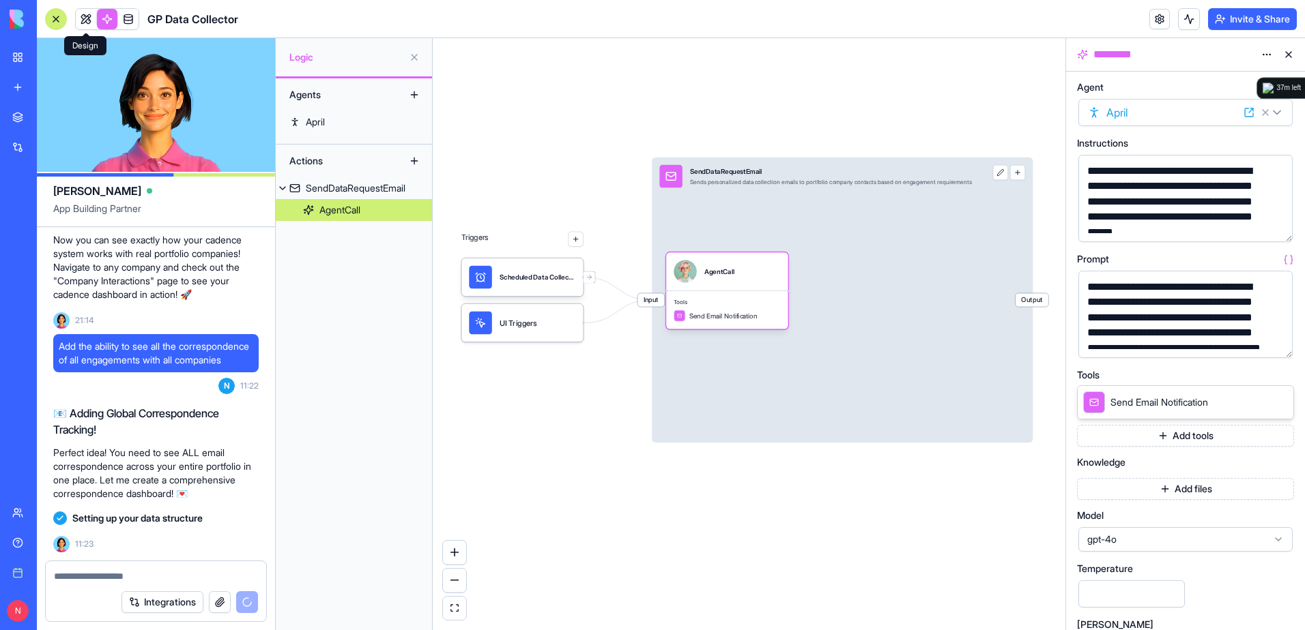
click at [85, 20] on link at bounding box center [86, 19] width 20 height 20
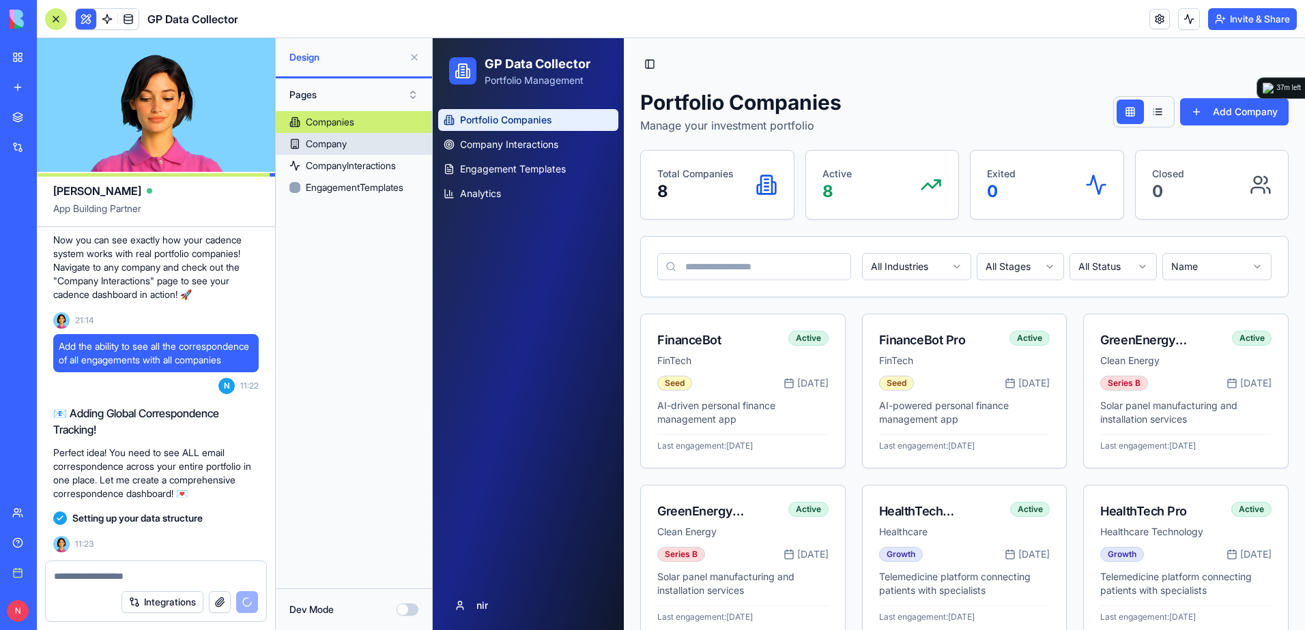
click at [368, 148] on link "Company" at bounding box center [354, 144] width 156 height 22
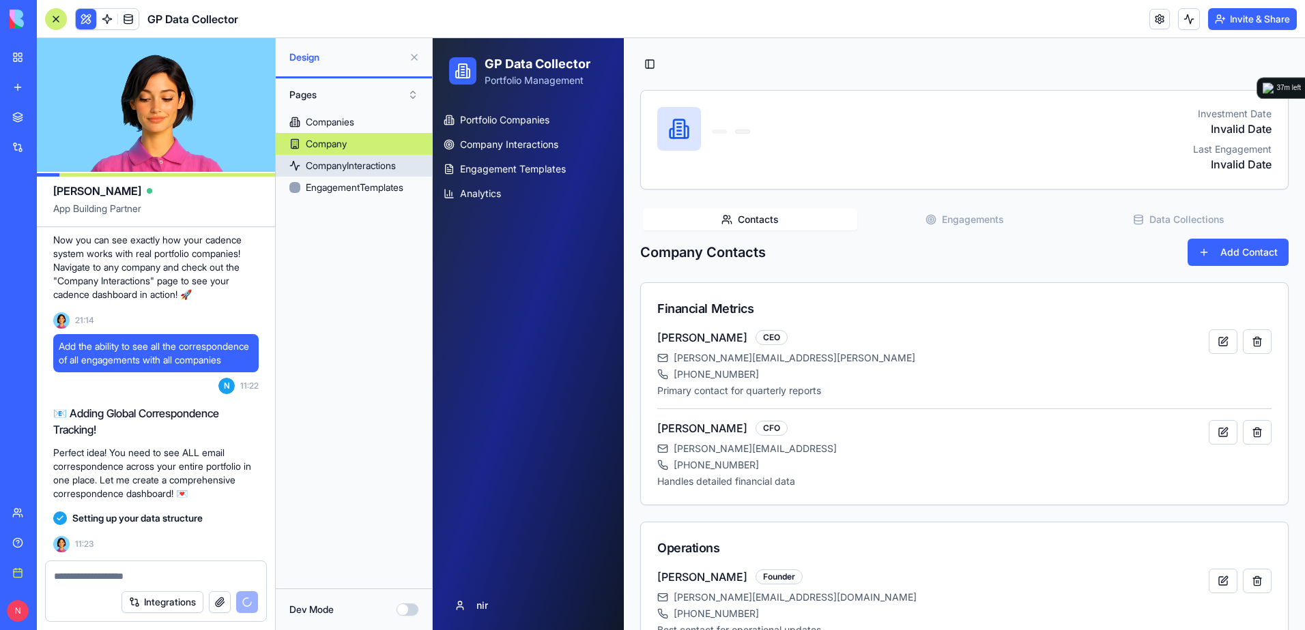
click at [368, 165] on div "CompanyInteractions" at bounding box center [351, 166] width 90 height 14
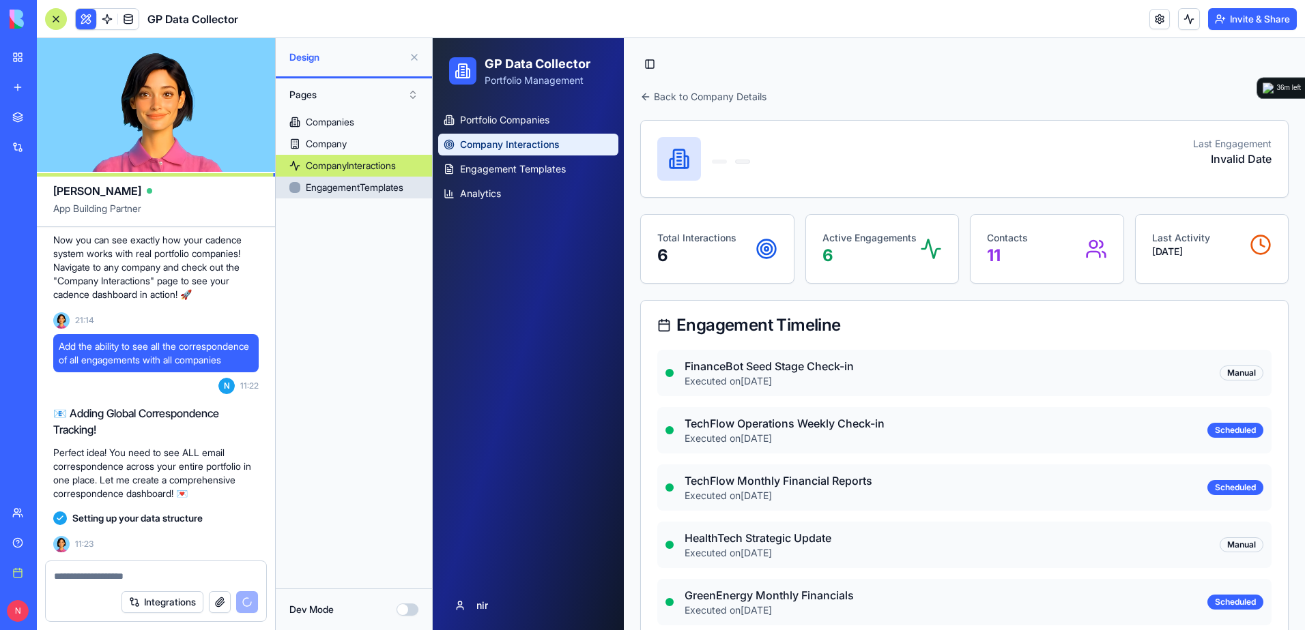
click at [365, 186] on div "EngagementTemplates" at bounding box center [355, 188] width 98 height 14
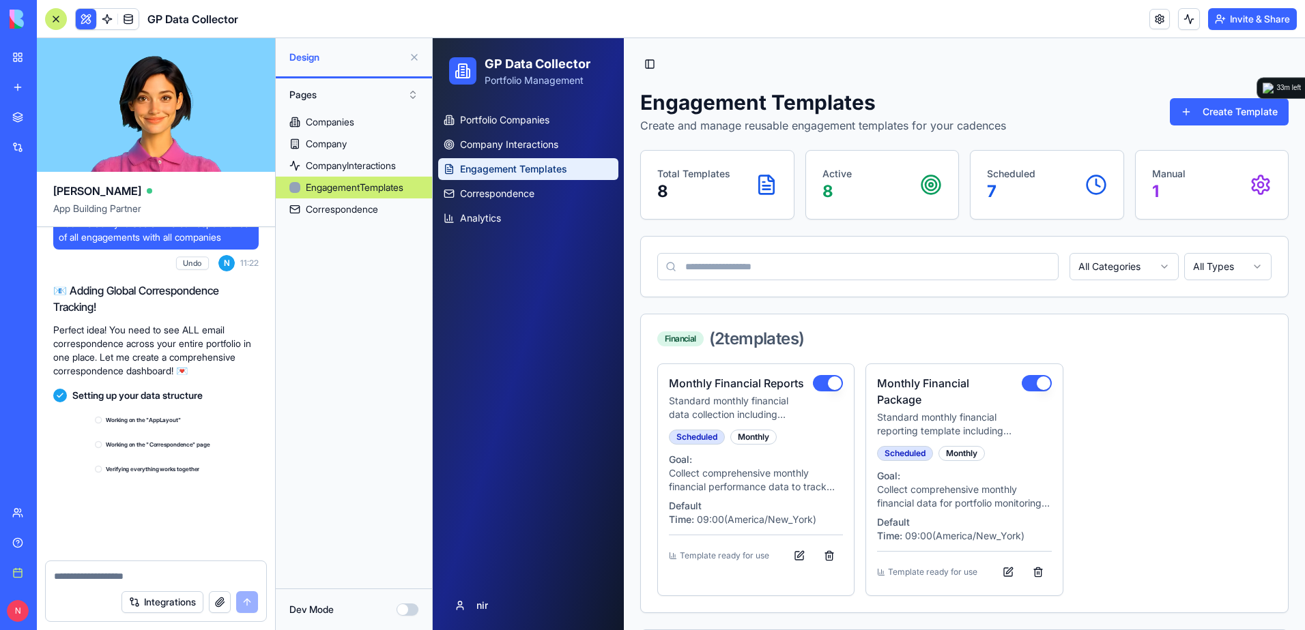
scroll to position [5976, 0]
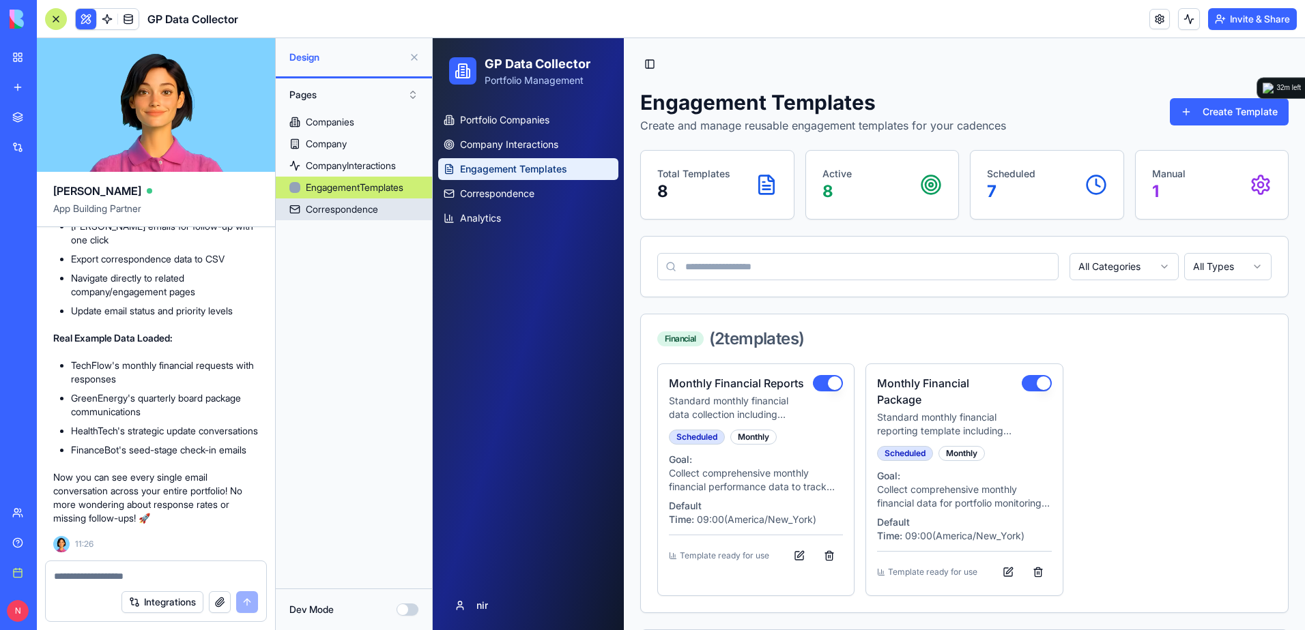
click at [315, 210] on div "Correspondence" at bounding box center [342, 210] width 72 height 14
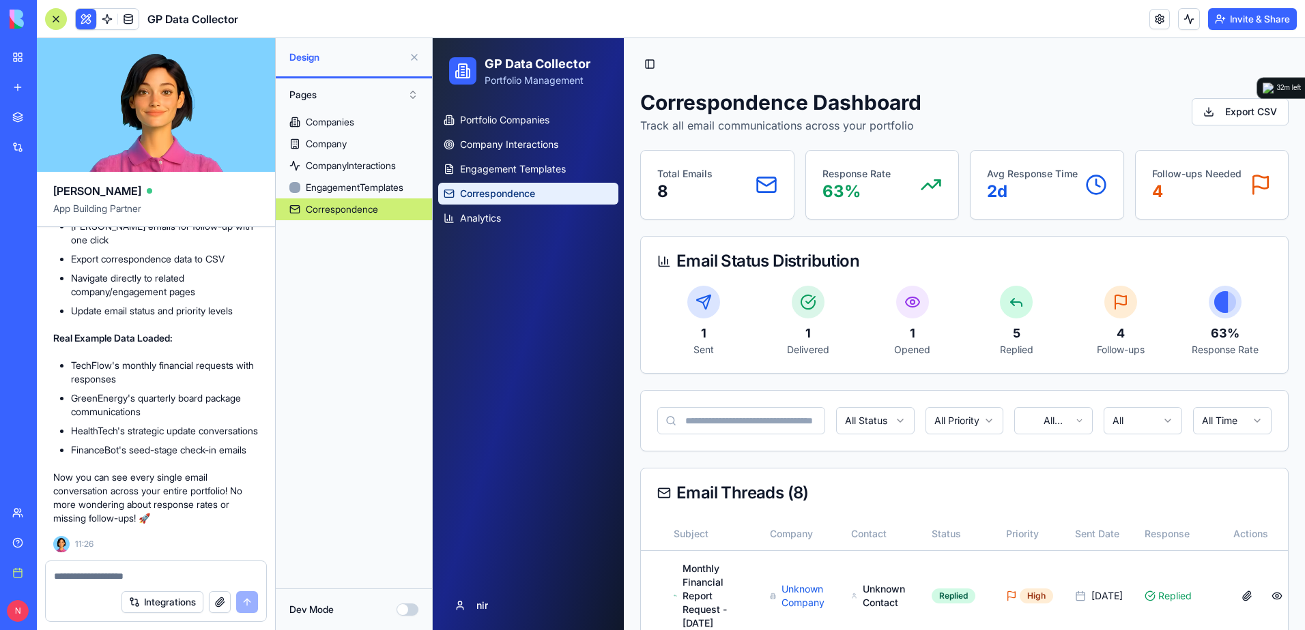
click at [505, 199] on span "Correspondence" at bounding box center [497, 194] width 75 height 14
click at [411, 56] on button at bounding box center [414, 57] width 22 height 22
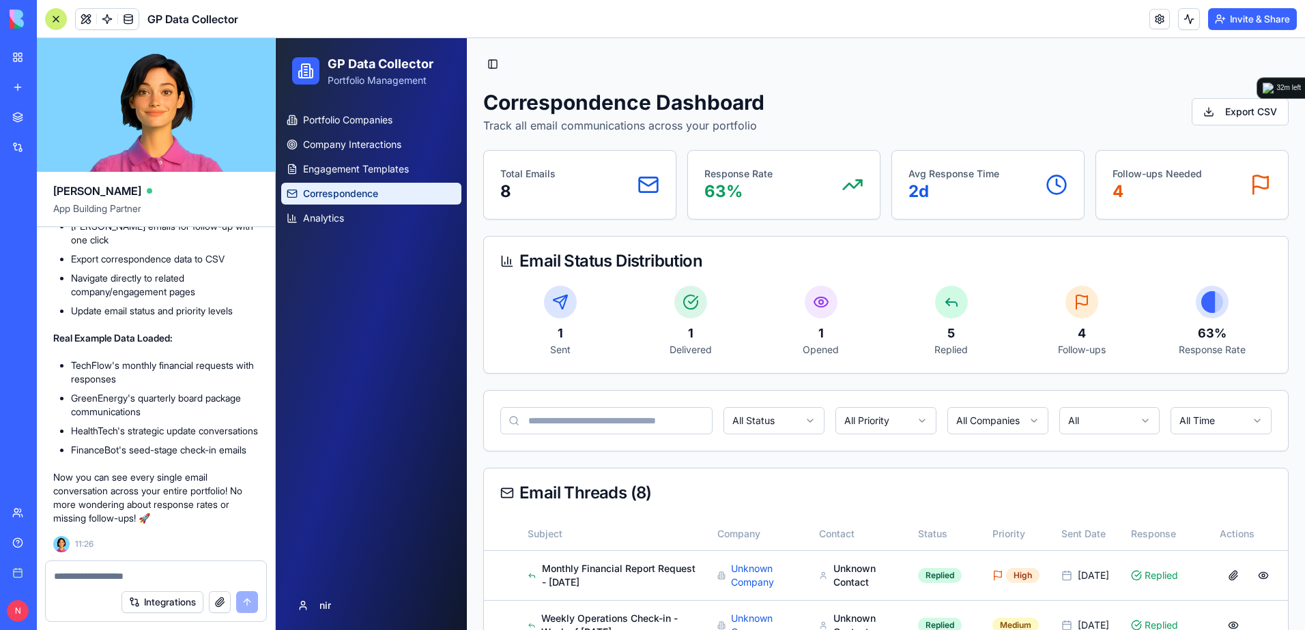
click at [59, 28] on div at bounding box center [56, 19] width 22 height 22
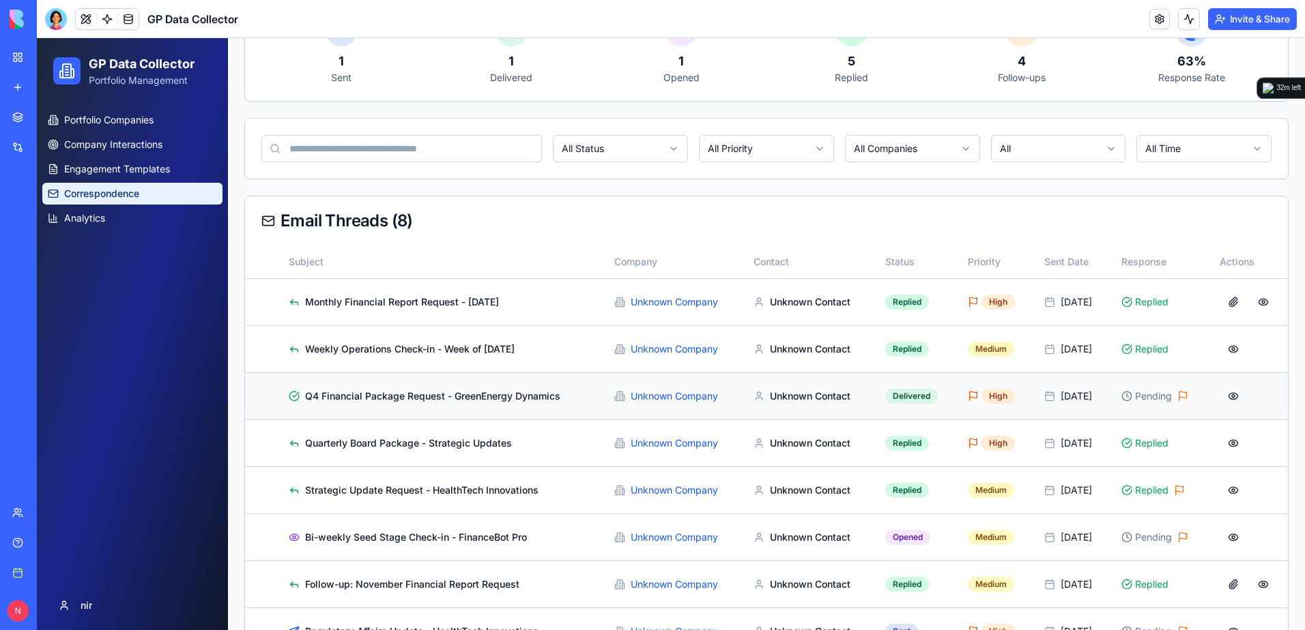
scroll to position [273, 0]
click at [1251, 302] on button at bounding box center [1262, 301] width 27 height 25
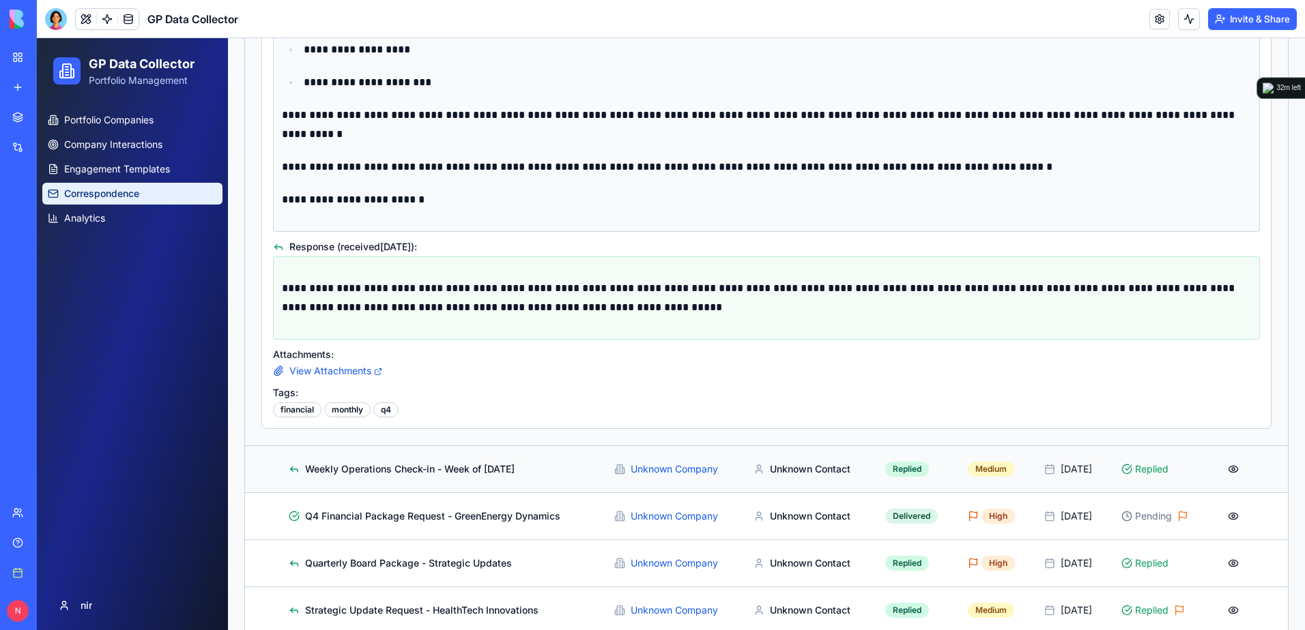
scroll to position [985, 0]
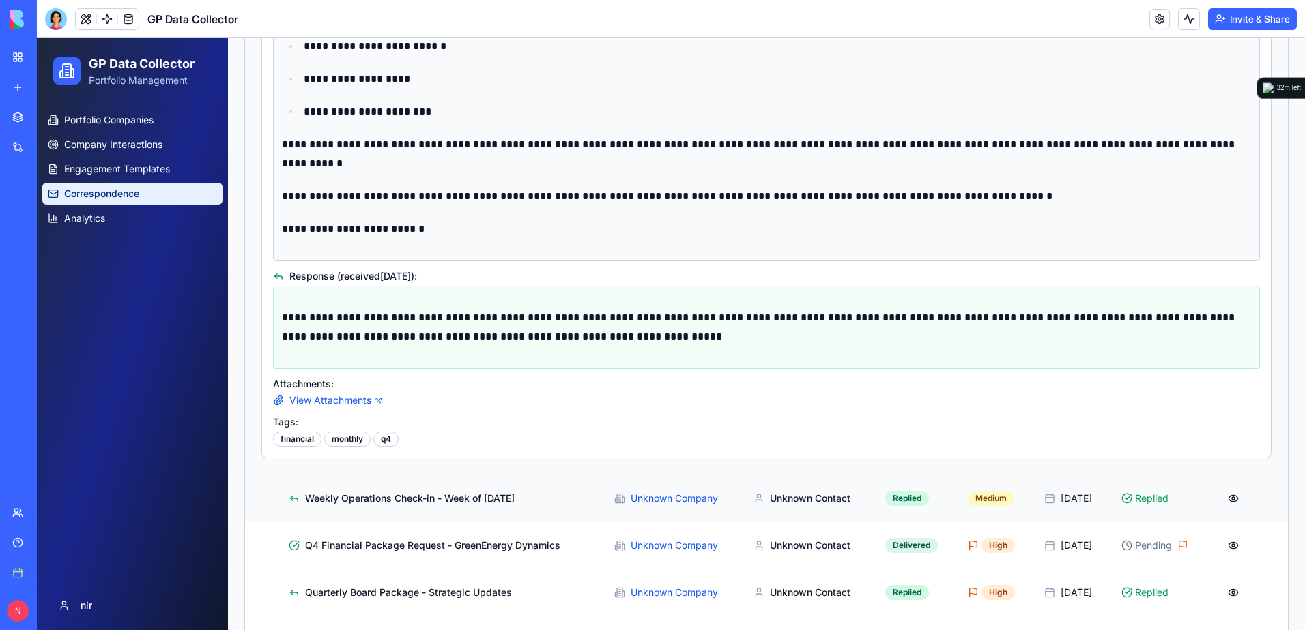
click at [874, 501] on td "Replied" at bounding box center [915, 498] width 83 height 47
click at [1231, 499] on button at bounding box center [1232, 498] width 27 height 25
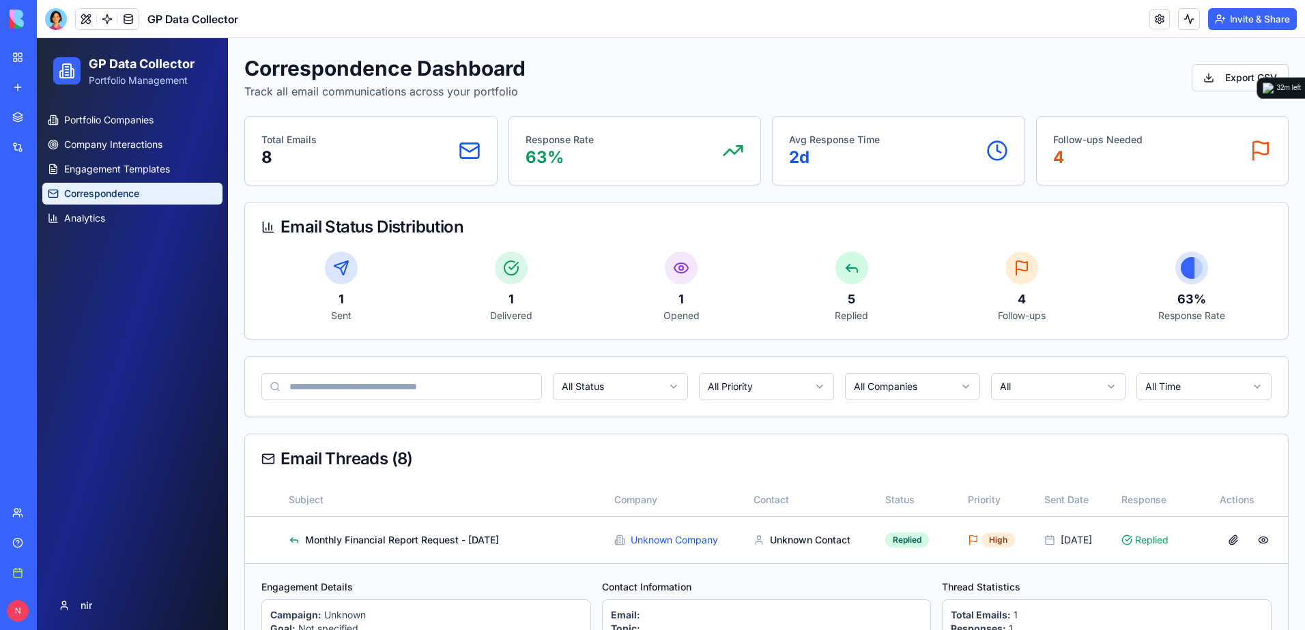
scroll to position [0, 0]
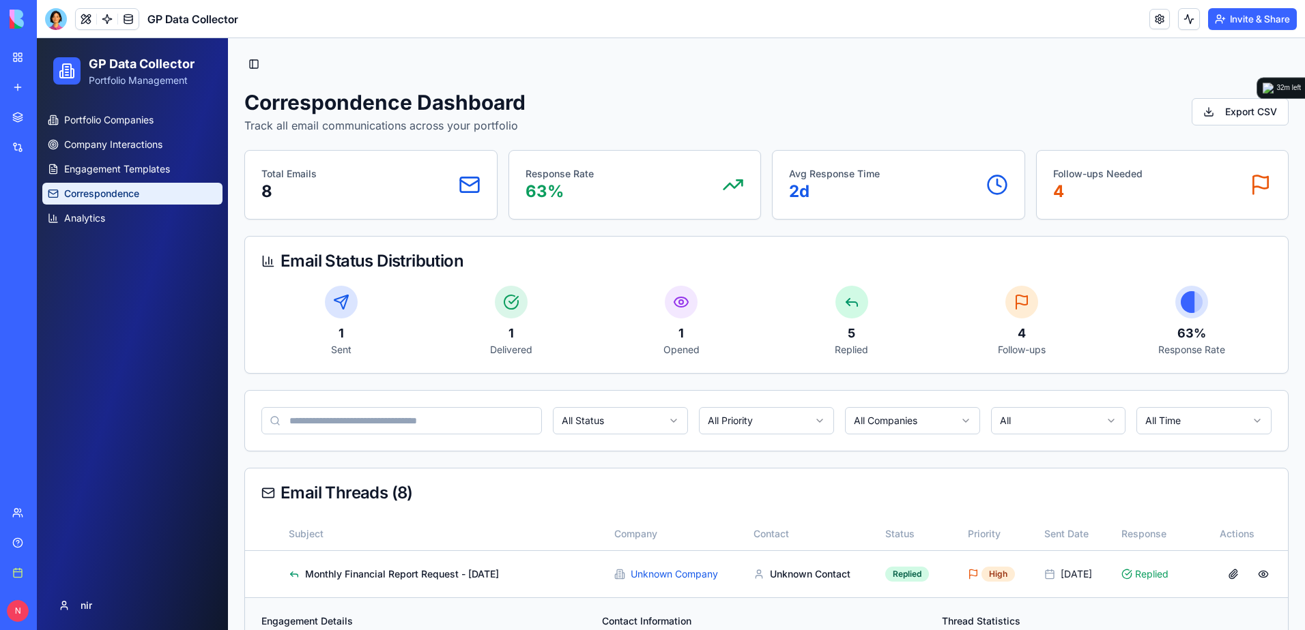
click at [551, 179] on p "Response Rate" at bounding box center [559, 174] width 68 height 14
click at [514, 303] on icon at bounding box center [511, 302] width 16 height 16
click at [169, 171] on span "Engagement Templates" at bounding box center [117, 169] width 106 height 14
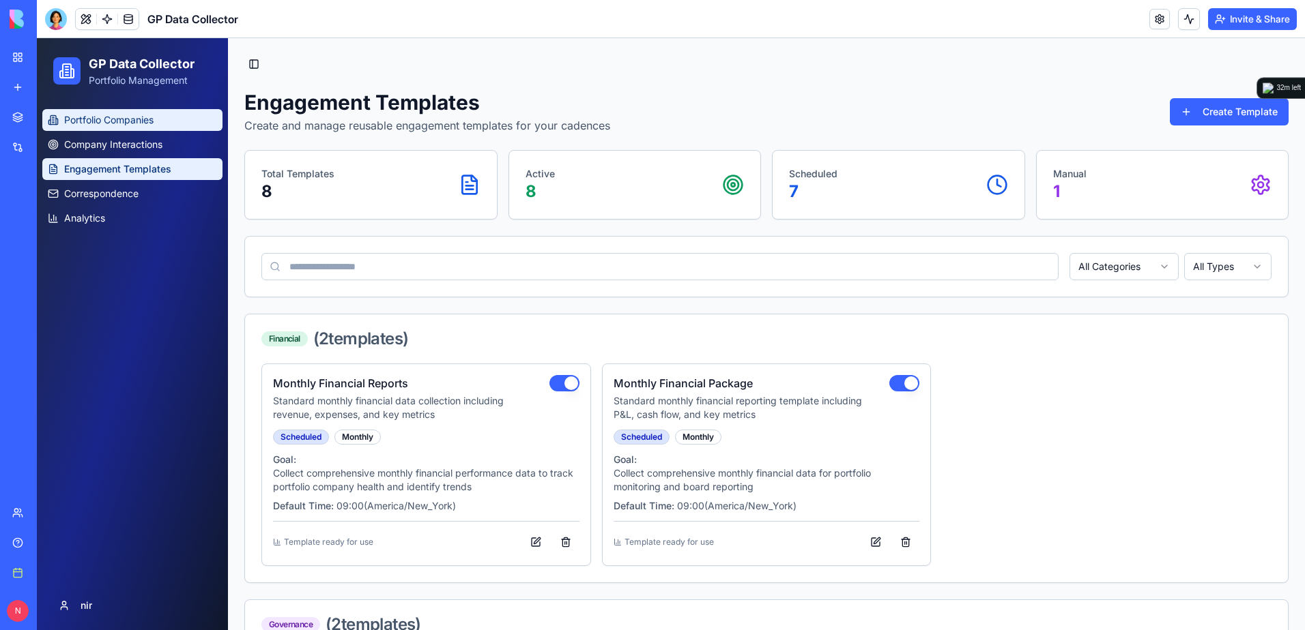
click at [149, 127] on link "Portfolio Companies" at bounding box center [132, 120] width 180 height 22
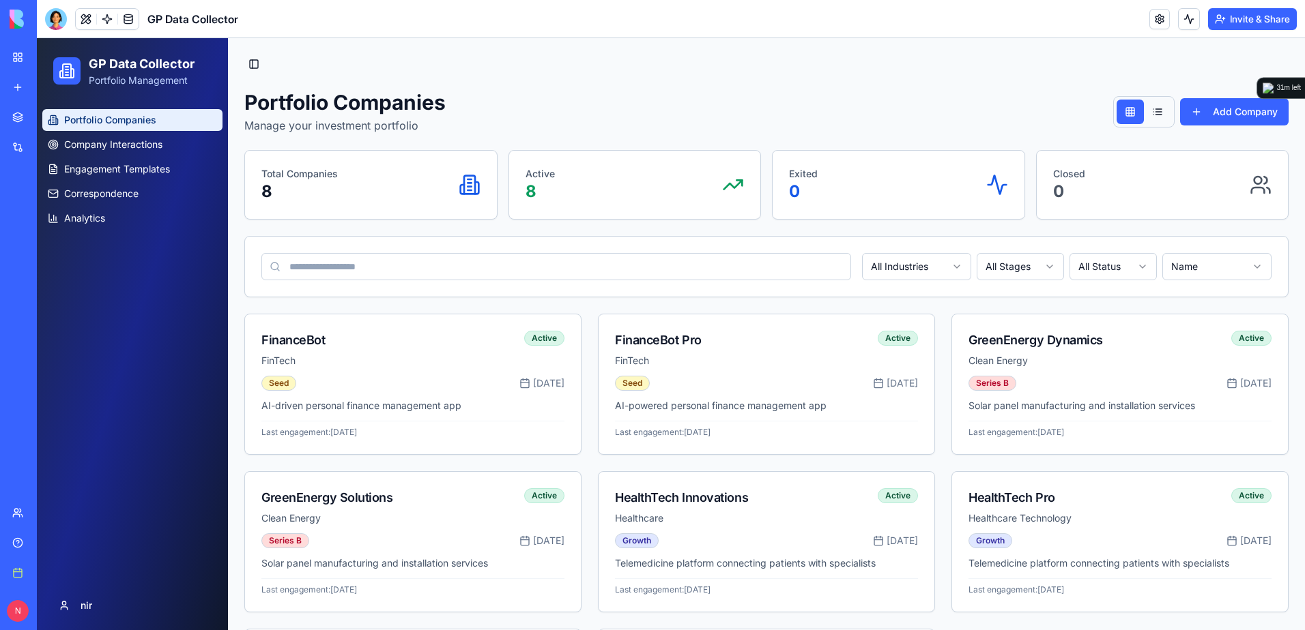
click at [1153, 112] on button at bounding box center [1157, 112] width 27 height 25
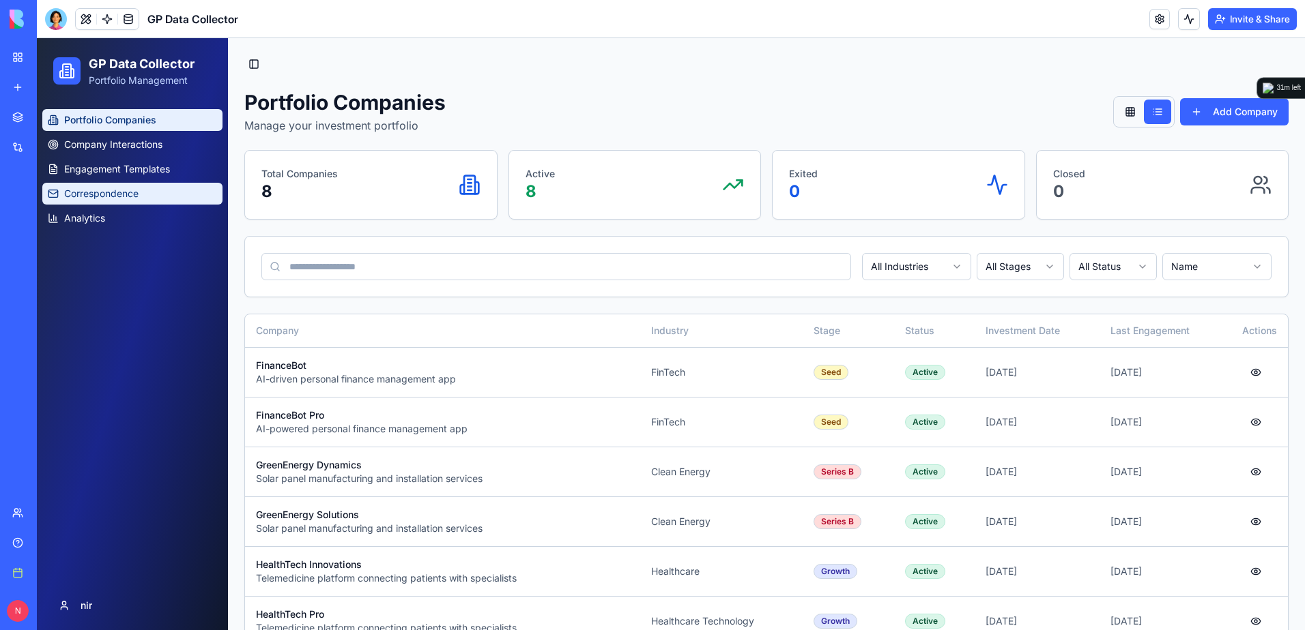
click at [184, 197] on link "Correspondence" at bounding box center [132, 194] width 180 height 22
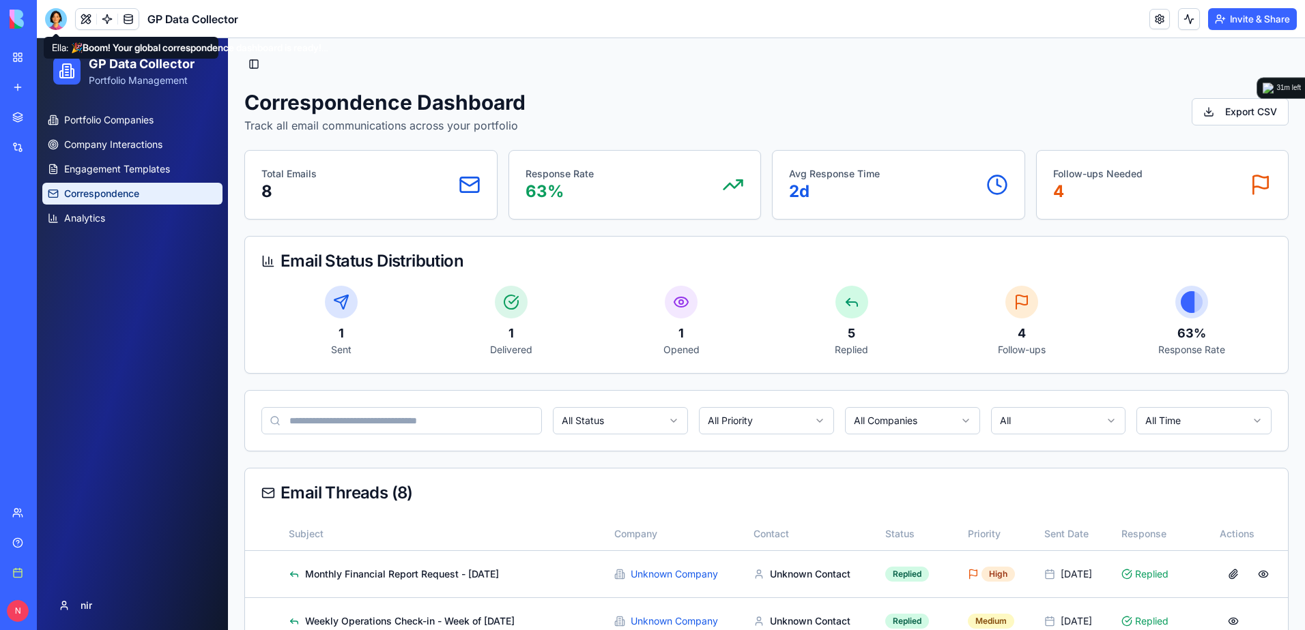
click at [54, 24] on div at bounding box center [56, 19] width 22 height 22
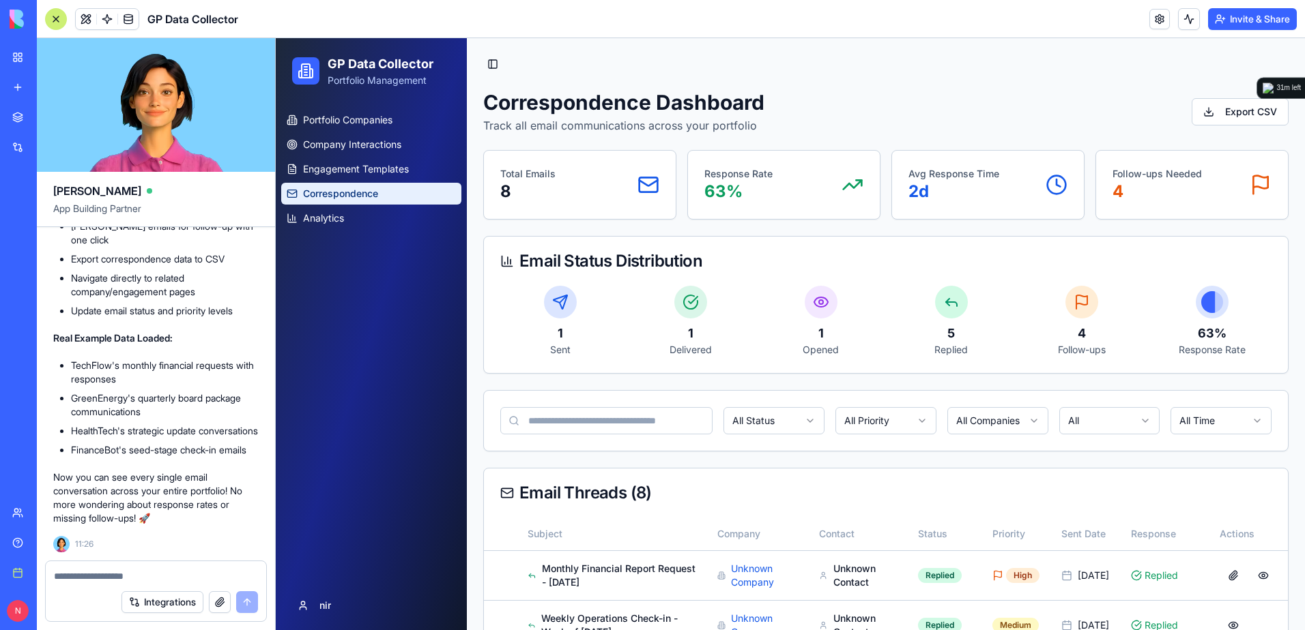
click at [194, 579] on textarea at bounding box center [156, 577] width 204 height 14
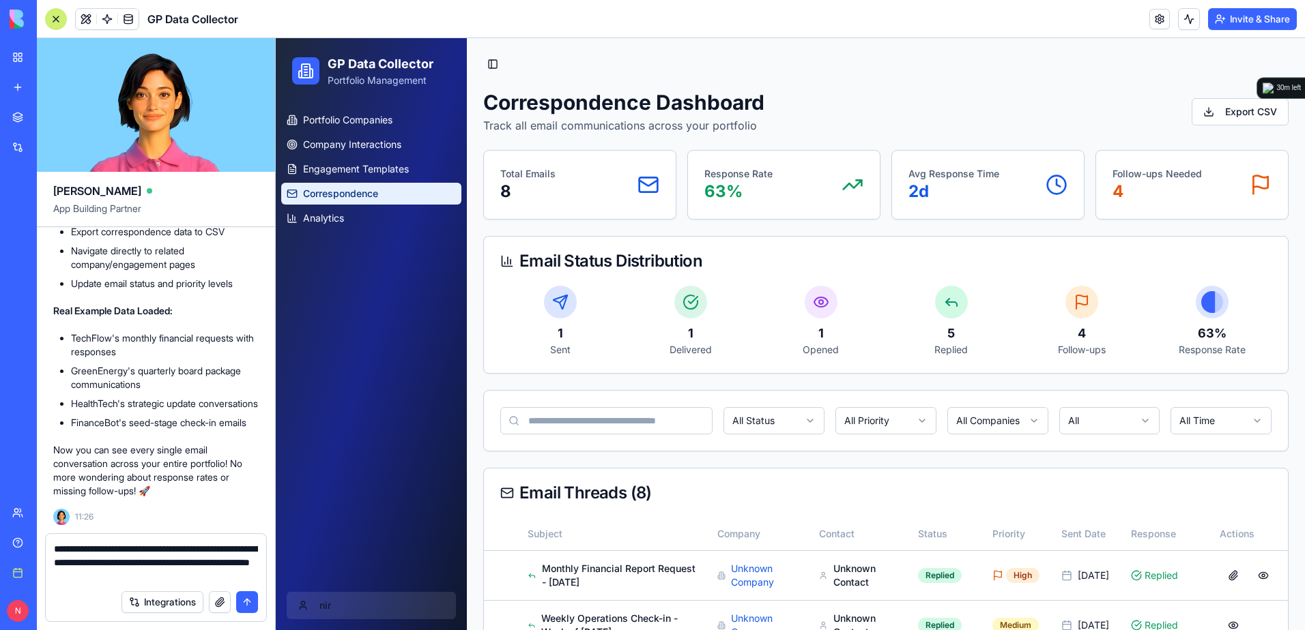
type textarea "**********"
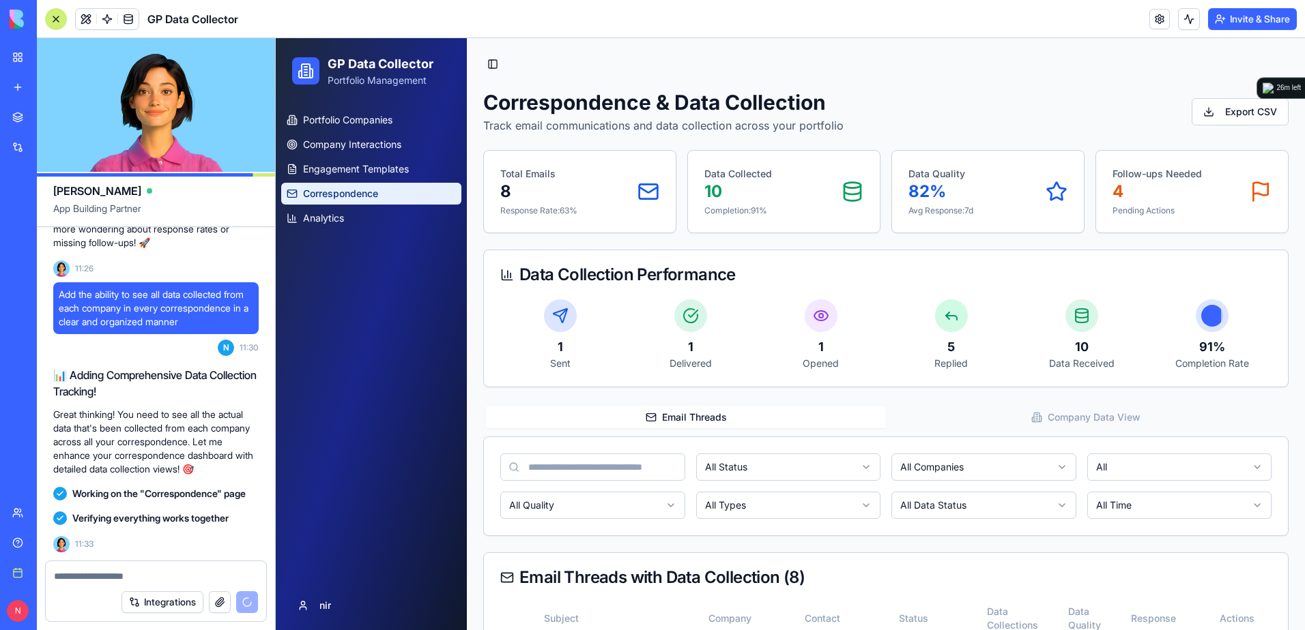
scroll to position [7409, 0]
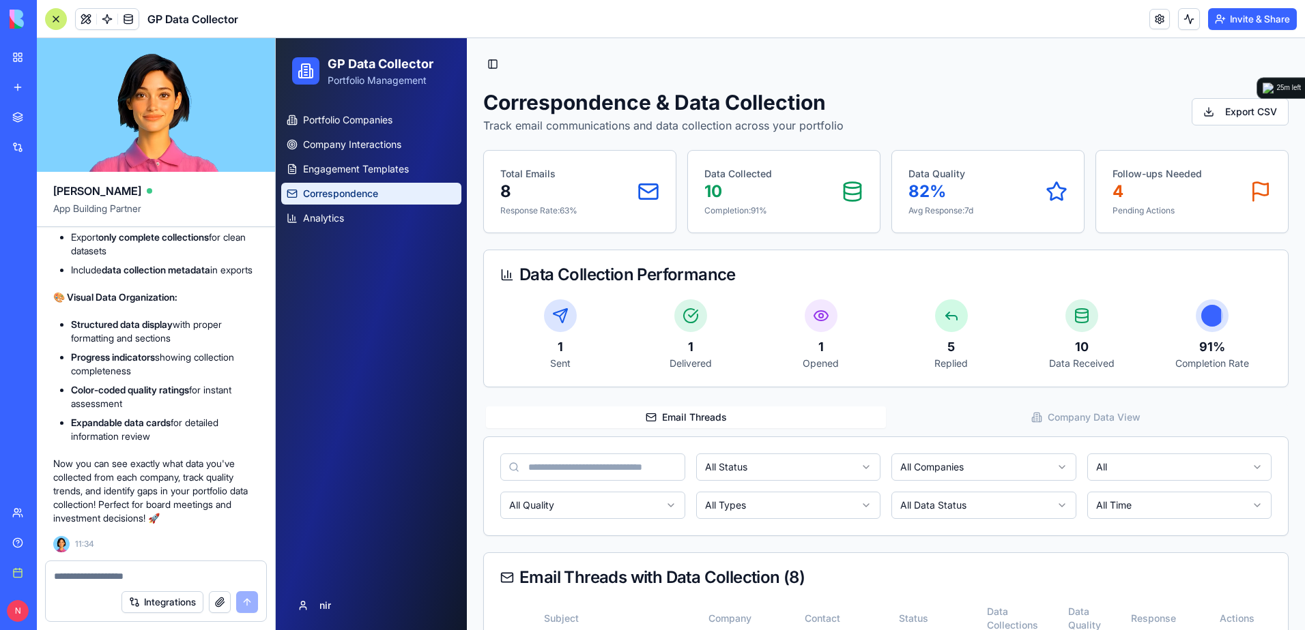
click at [16, 85] on link "New app" at bounding box center [31, 87] width 55 height 27
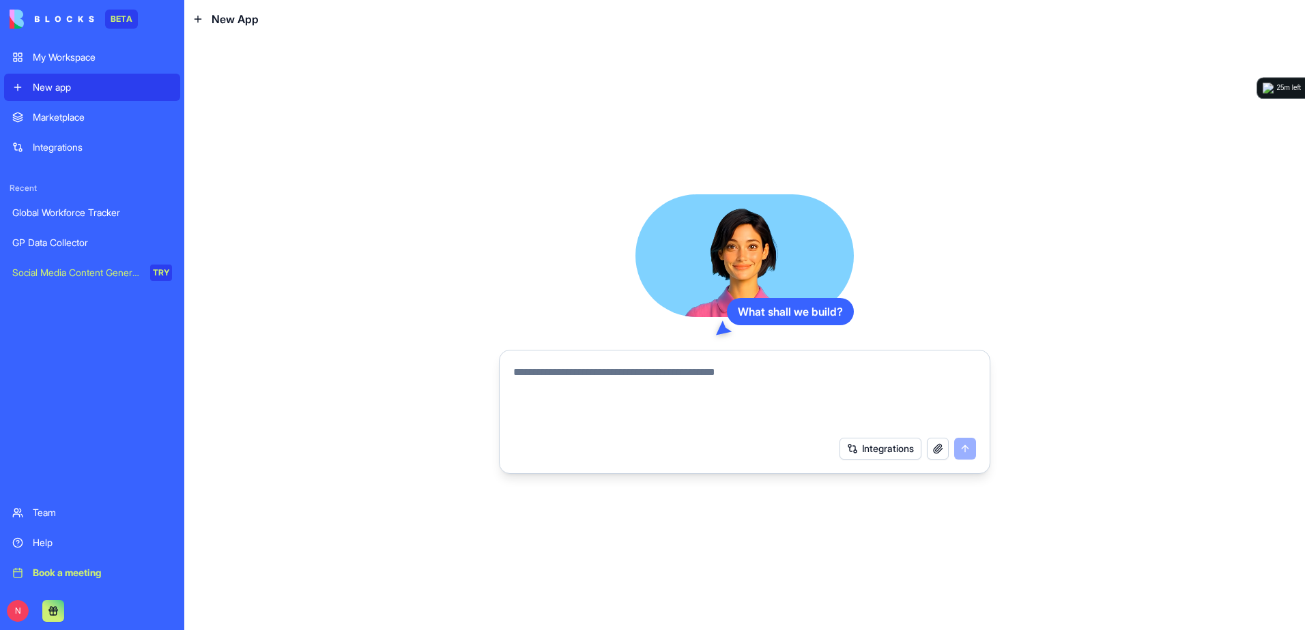
click at [631, 385] on textarea at bounding box center [744, 397] width 463 height 66
click at [690, 396] on textarea "**********" at bounding box center [744, 397] width 463 height 66
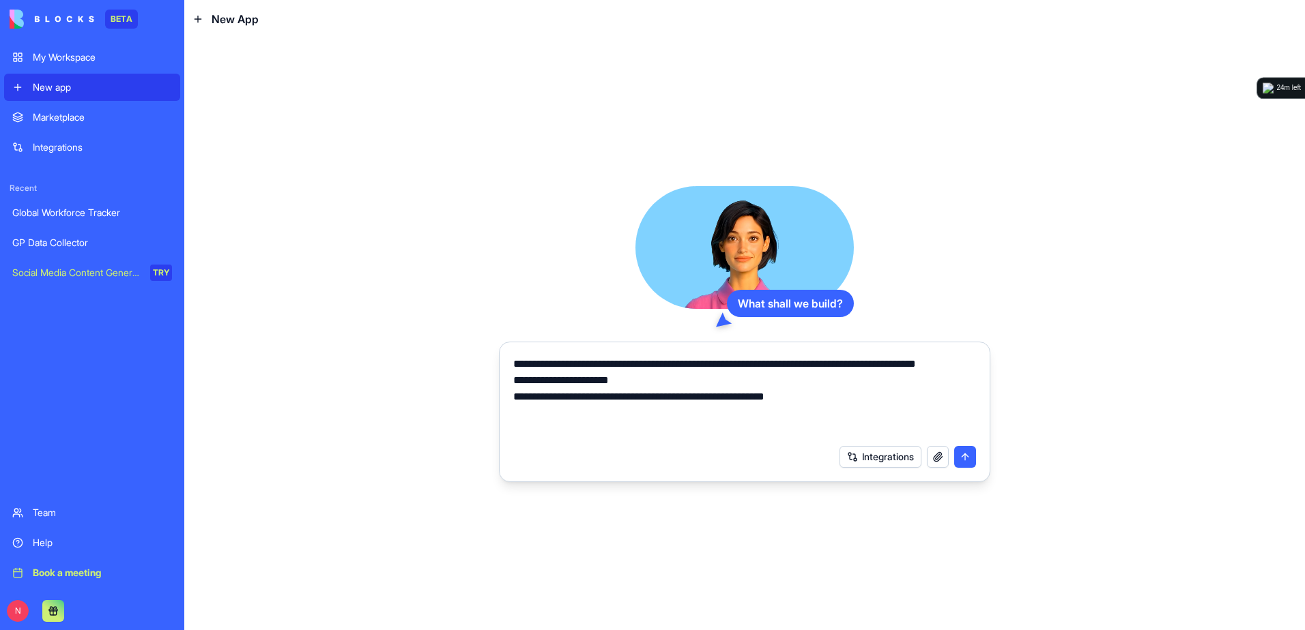
click at [774, 434] on textarea "**********" at bounding box center [744, 397] width 463 height 82
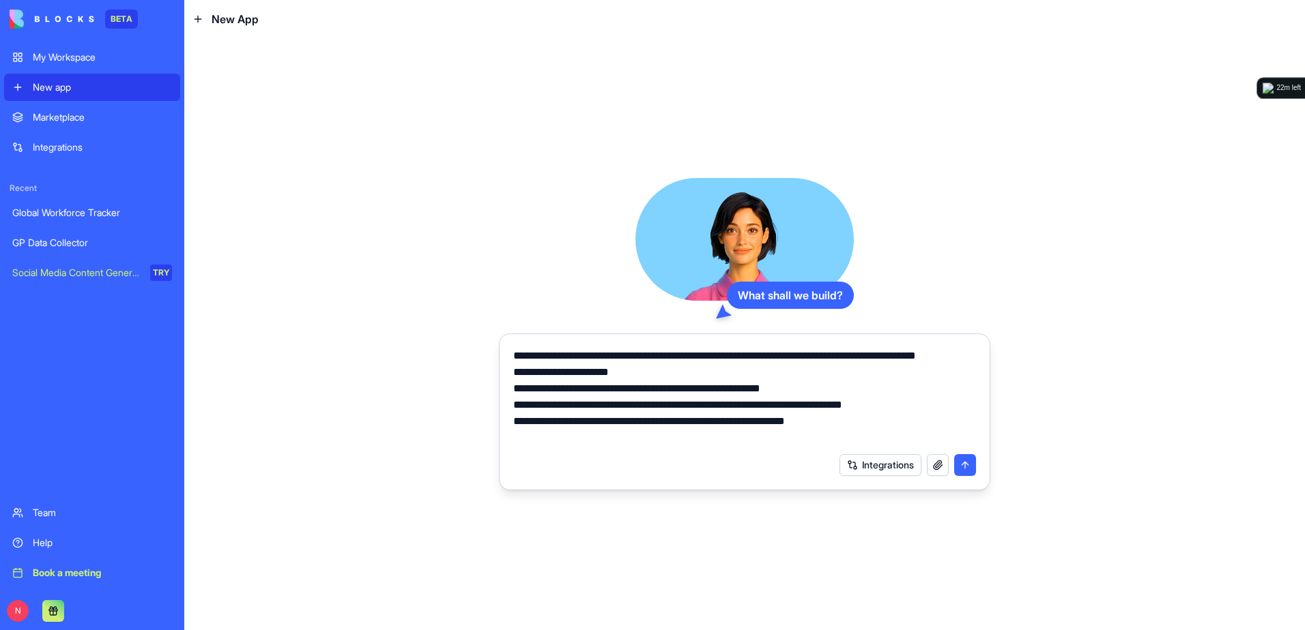
type textarea "**********"
